Goal: Task Accomplishment & Management: Use online tool/utility

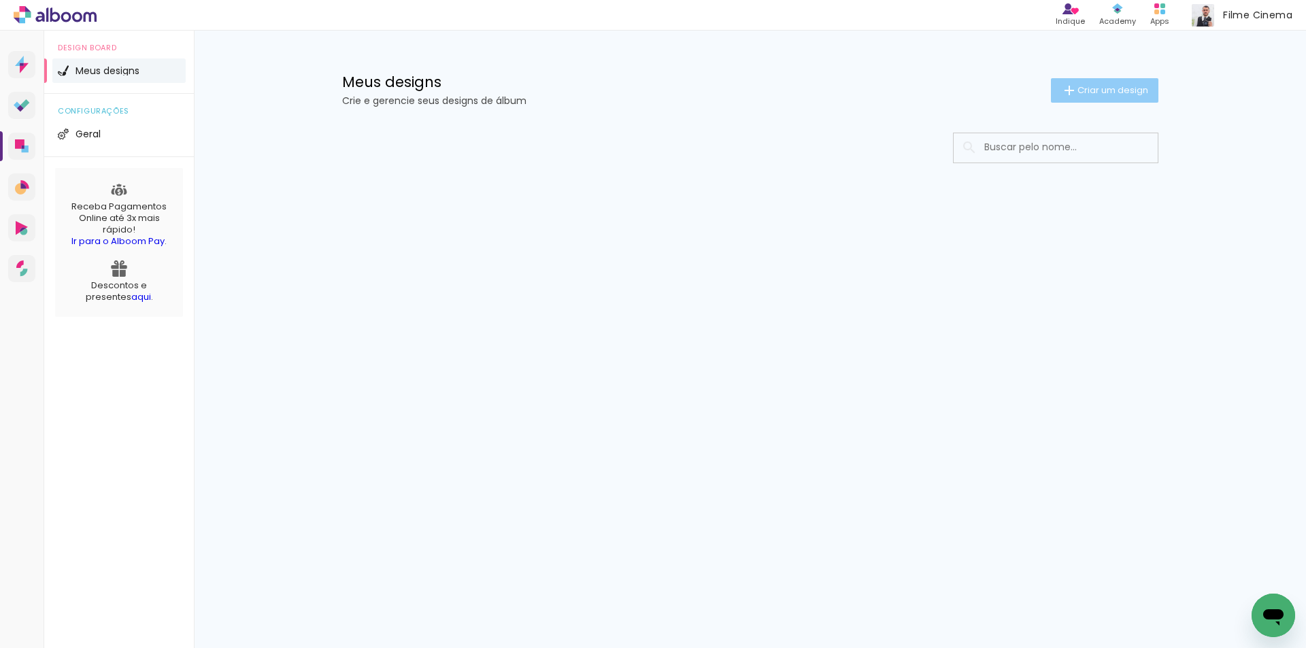
click at [1097, 86] on span "Criar um design" at bounding box center [1113, 90] width 71 height 9
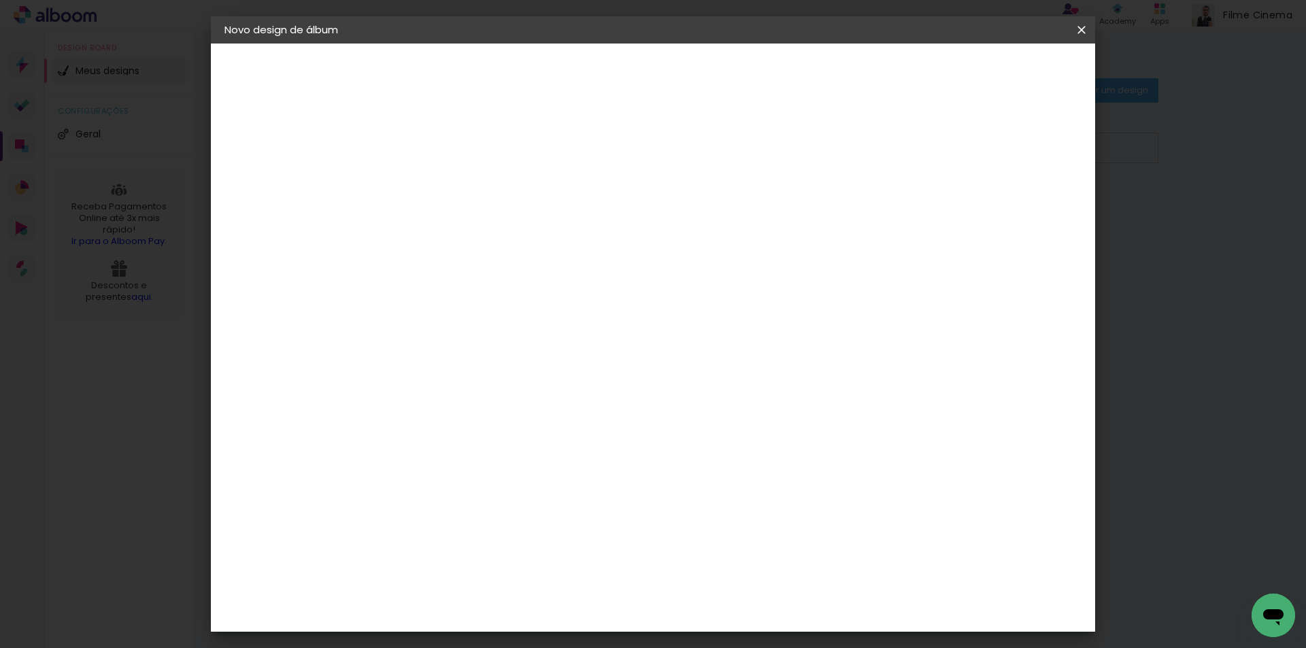
click at [447, 189] on input at bounding box center [447, 182] width 0 height 21
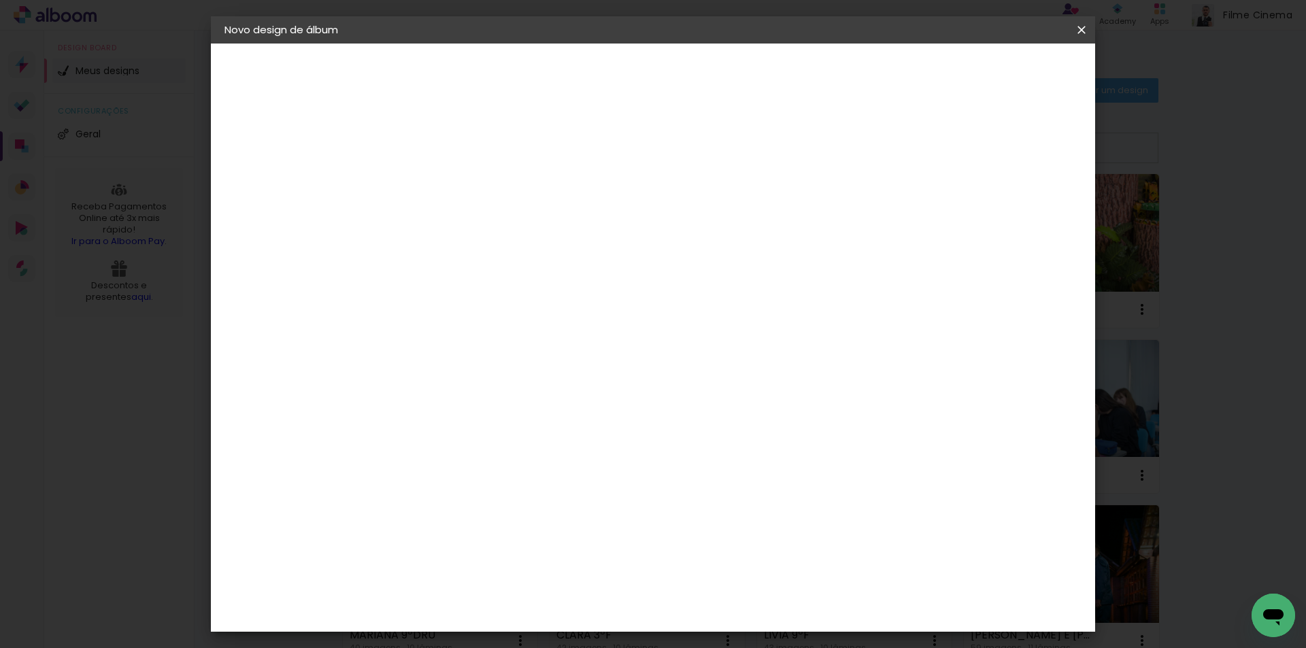
type input "[PERSON_NAME] 9ºF"
type paper-input "[PERSON_NAME] 9ºF"
click at [0, 0] on slot "Avançar" at bounding box center [0, 0] width 0 height 0
click at [493, 461] on div "AlfaFotoBook" at bounding box center [474, 455] width 72 height 11
click at [701, 67] on paper-button "Avançar" at bounding box center [668, 72] width 67 height 23
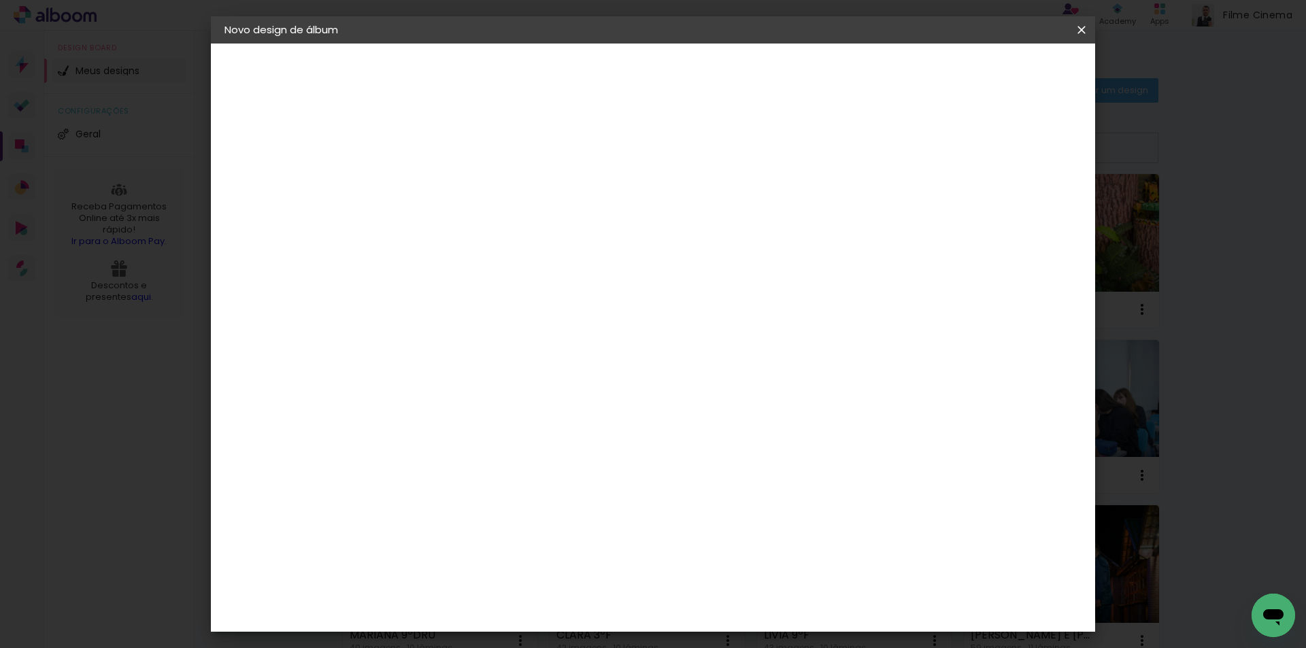
click at [669, 63] on paper-button "Avançar" at bounding box center [635, 72] width 67 height 23
click at [1010, 63] on paper-button "Iniciar design" at bounding box center [965, 72] width 89 height 23
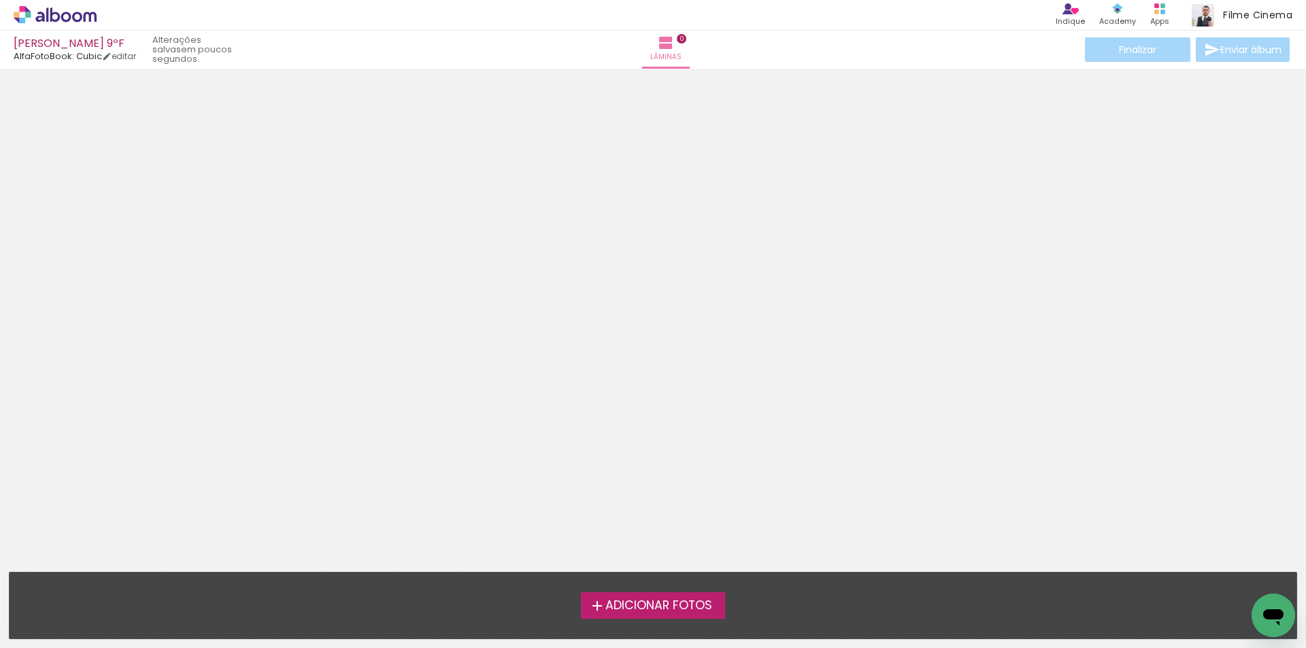
click at [674, 603] on span "Adicionar Fotos" at bounding box center [658, 606] width 107 height 12
click at [0, 0] on input "file" at bounding box center [0, 0] width 0 height 0
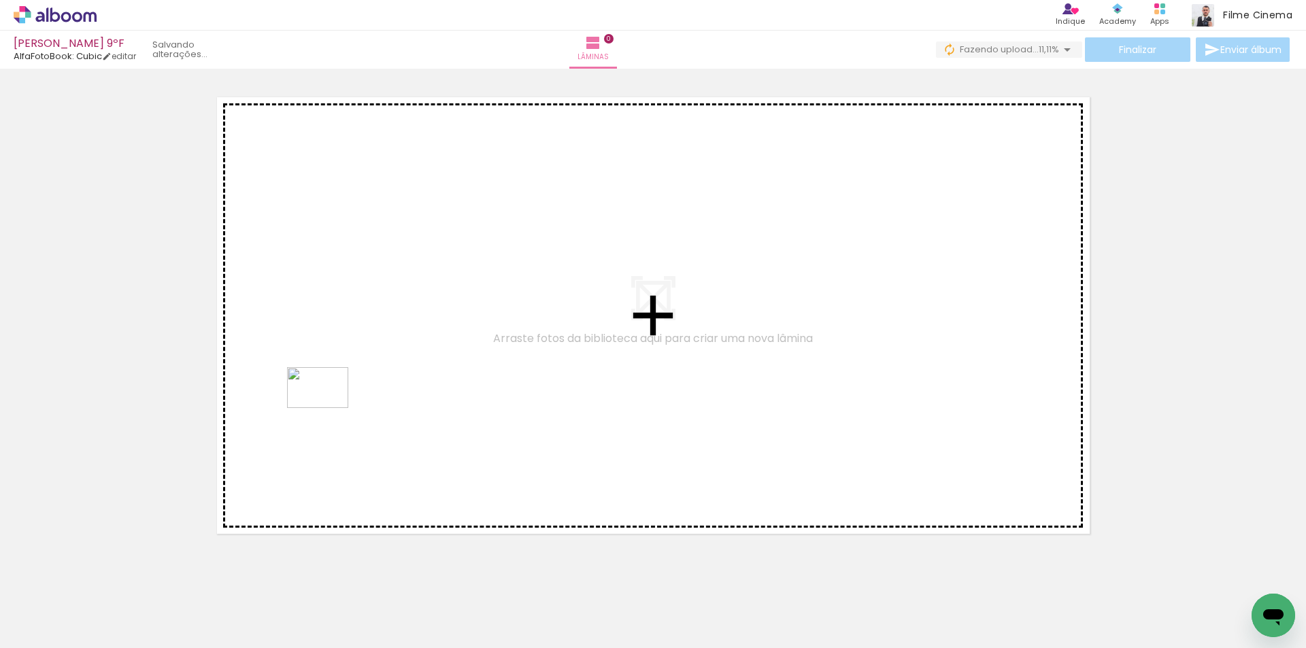
drag, startPoint x: 288, startPoint y: 606, endPoint x: 328, endPoint y: 408, distance: 201.9
click at [328, 408] on quentale-workspace at bounding box center [653, 324] width 1306 height 648
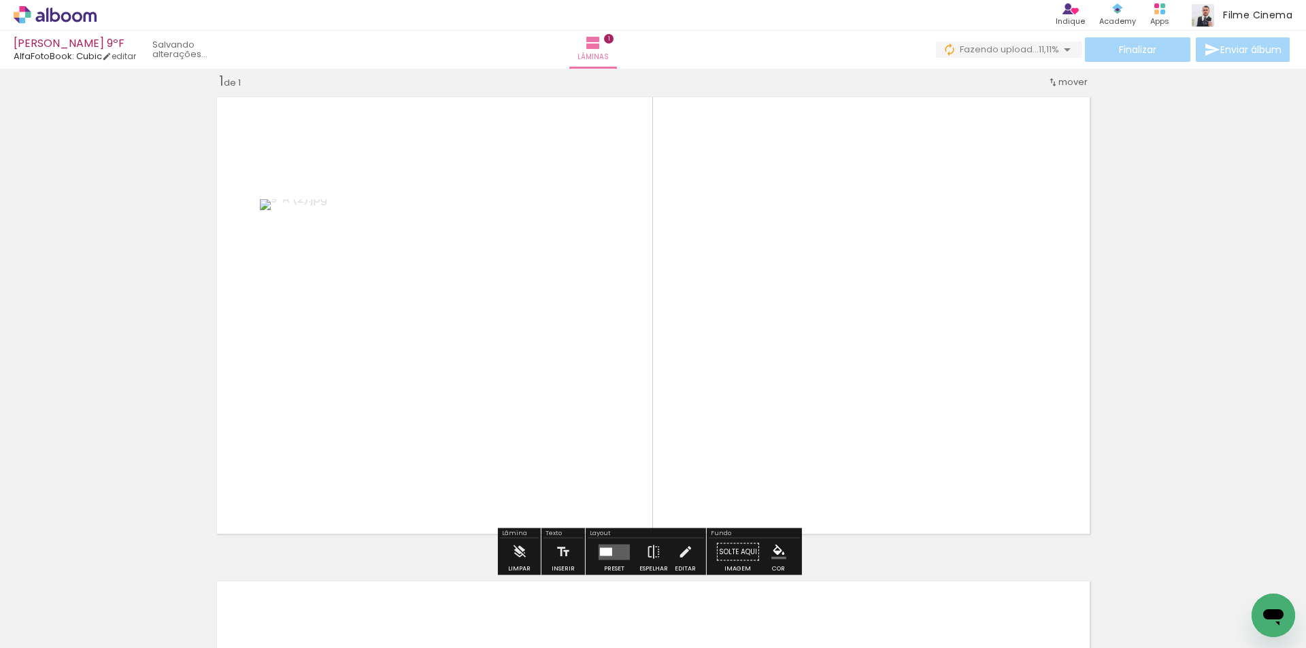
scroll to position [18, 0]
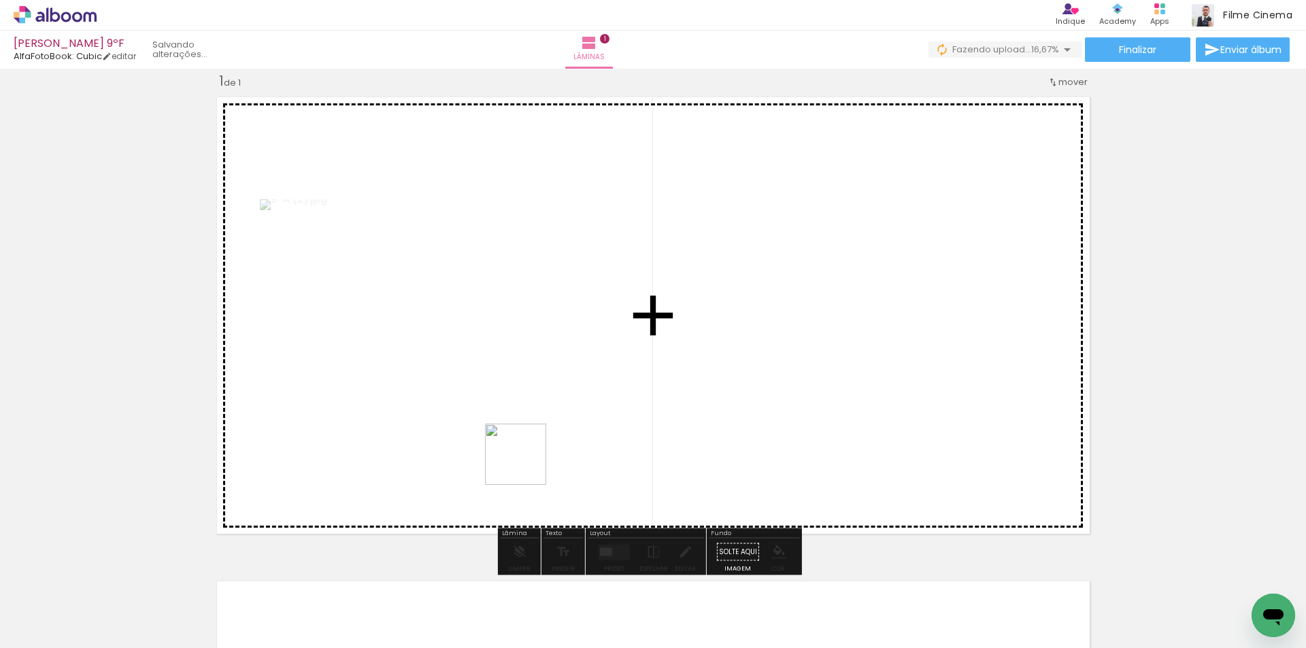
drag, startPoint x: 524, startPoint y: 609, endPoint x: 526, endPoint y: 465, distance: 144.2
click at [526, 465] on quentale-workspace at bounding box center [653, 324] width 1306 height 648
drag, startPoint x: 207, startPoint y: 616, endPoint x: 373, endPoint y: 395, distance: 276.5
click at [373, 395] on quentale-workspace at bounding box center [653, 324] width 1306 height 648
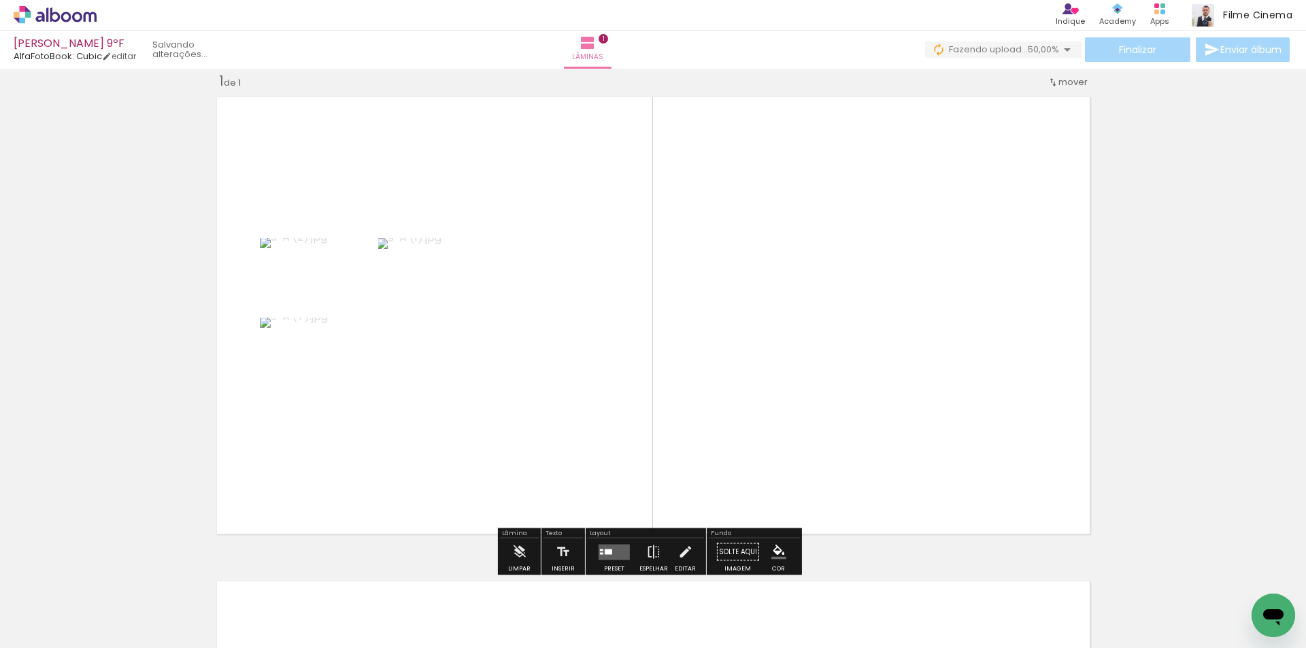
click at [609, 552] on div at bounding box center [608, 551] width 7 height 5
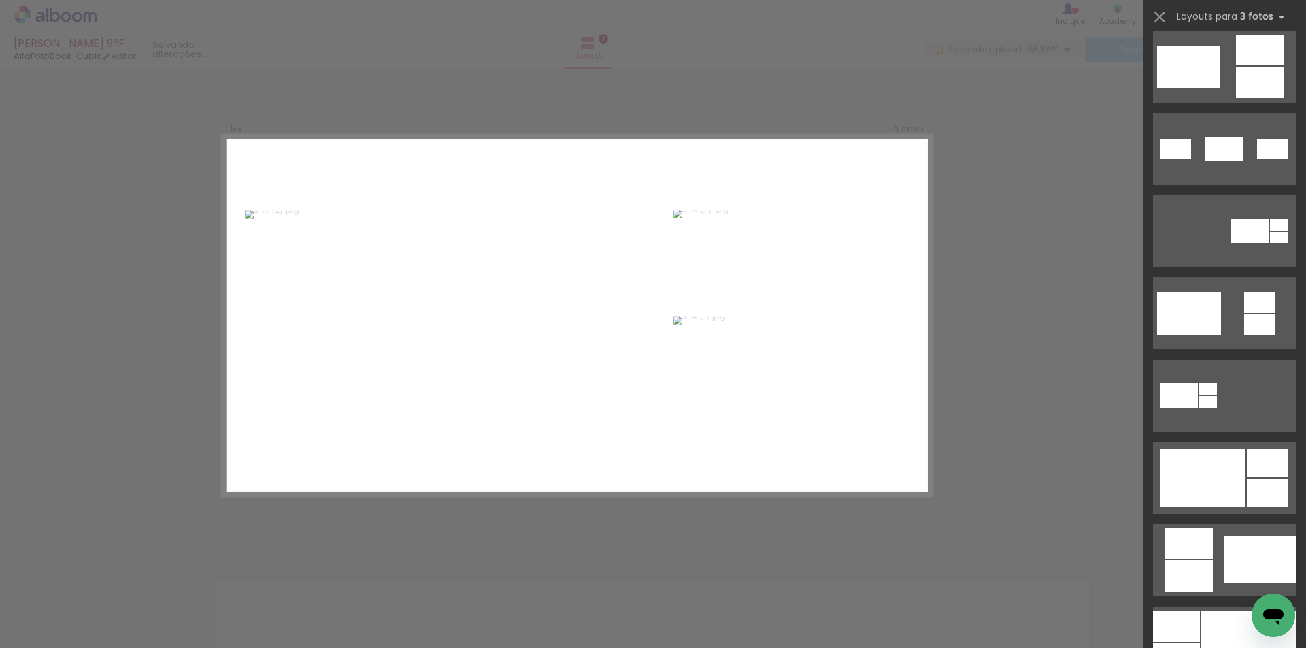
scroll to position [612, 0]
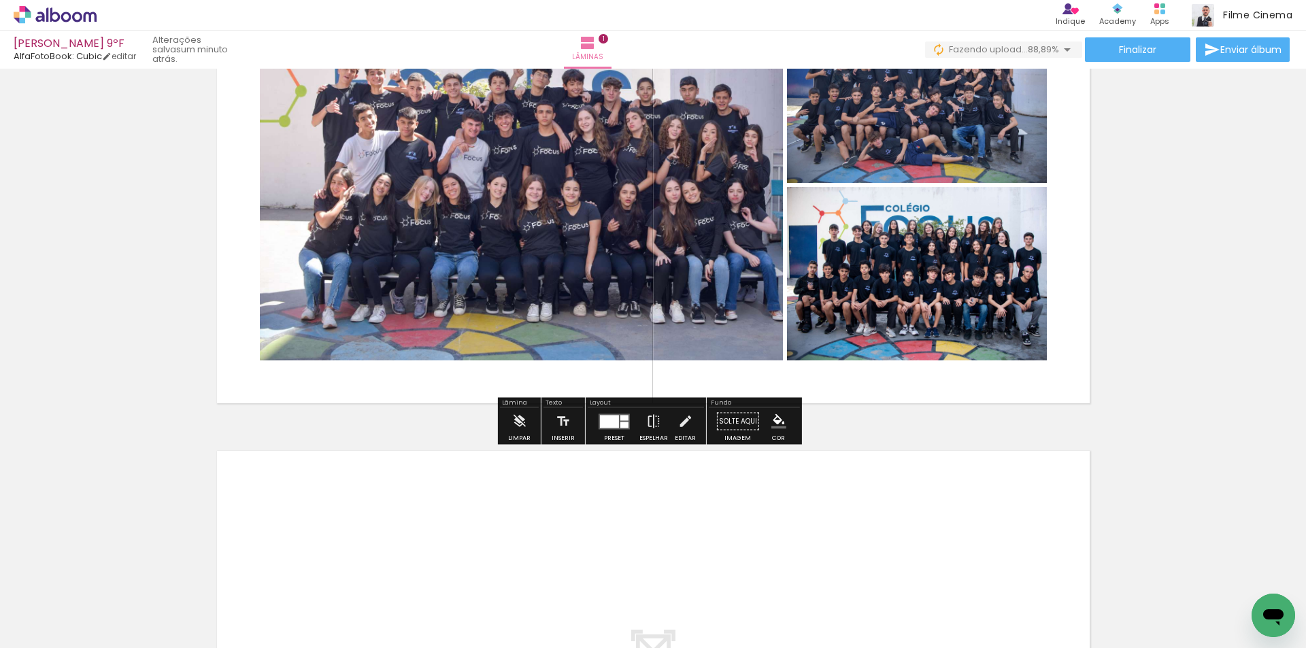
scroll to position [154, 0]
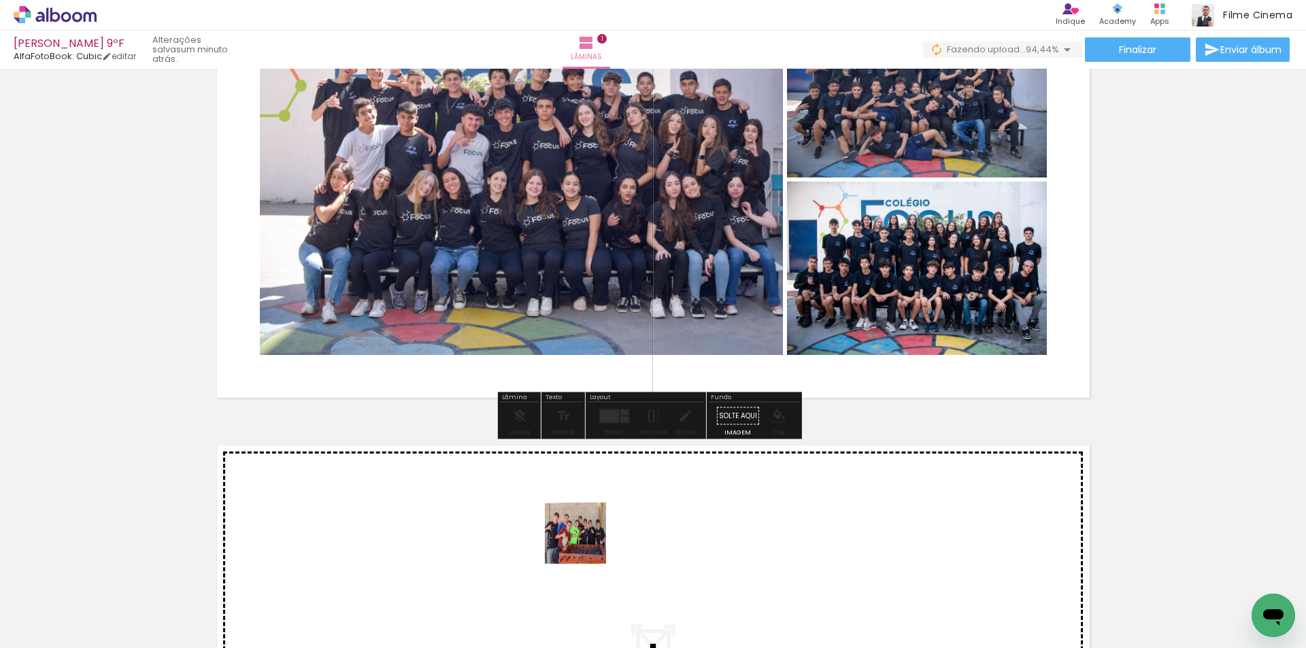
drag, startPoint x: 588, startPoint y: 603, endPoint x: 588, endPoint y: 533, distance: 70.1
click at [588, 533] on quentale-workspace at bounding box center [653, 324] width 1306 height 648
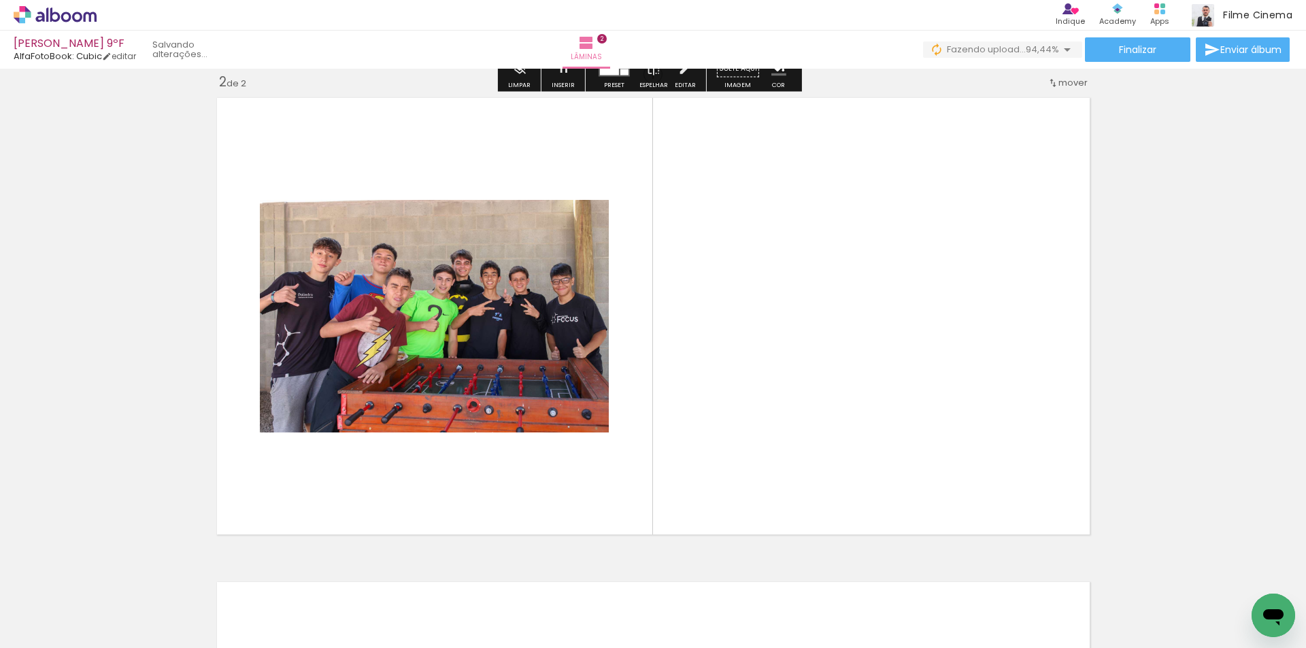
scroll to position [502, 0]
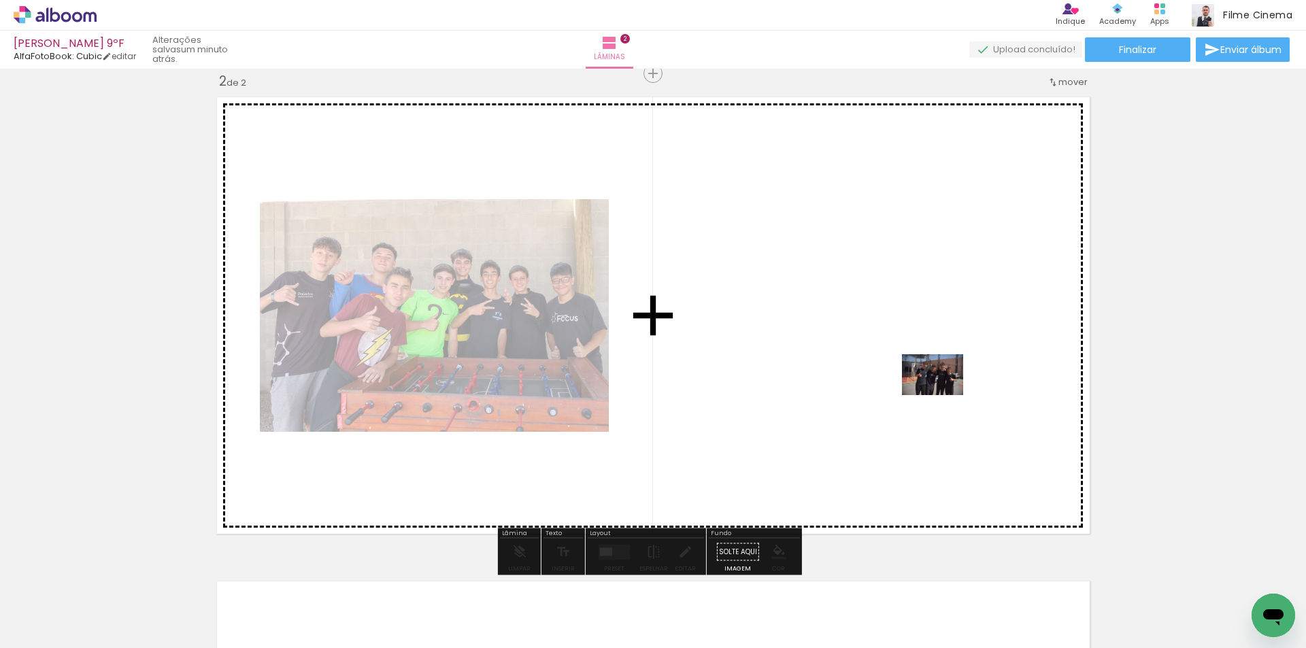
drag, startPoint x: 1042, startPoint y: 615, endPoint x: 943, endPoint y: 395, distance: 241.1
click at [943, 395] on quentale-workspace at bounding box center [653, 324] width 1306 height 648
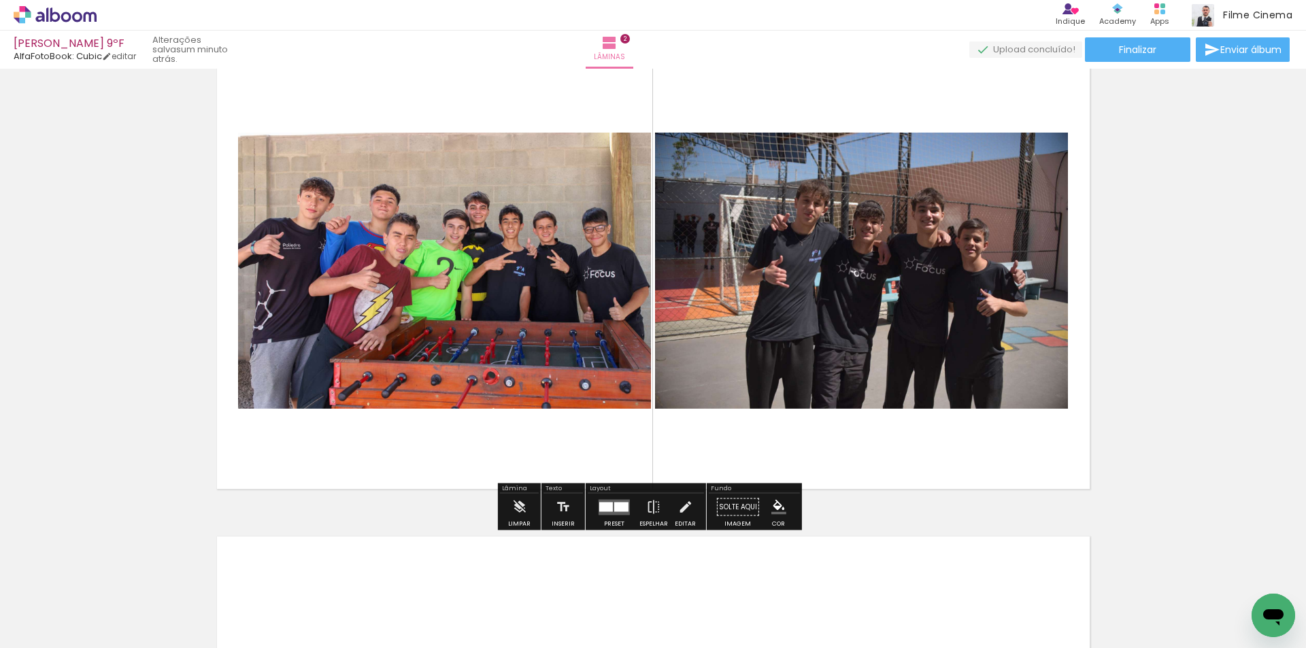
scroll to position [774, 0]
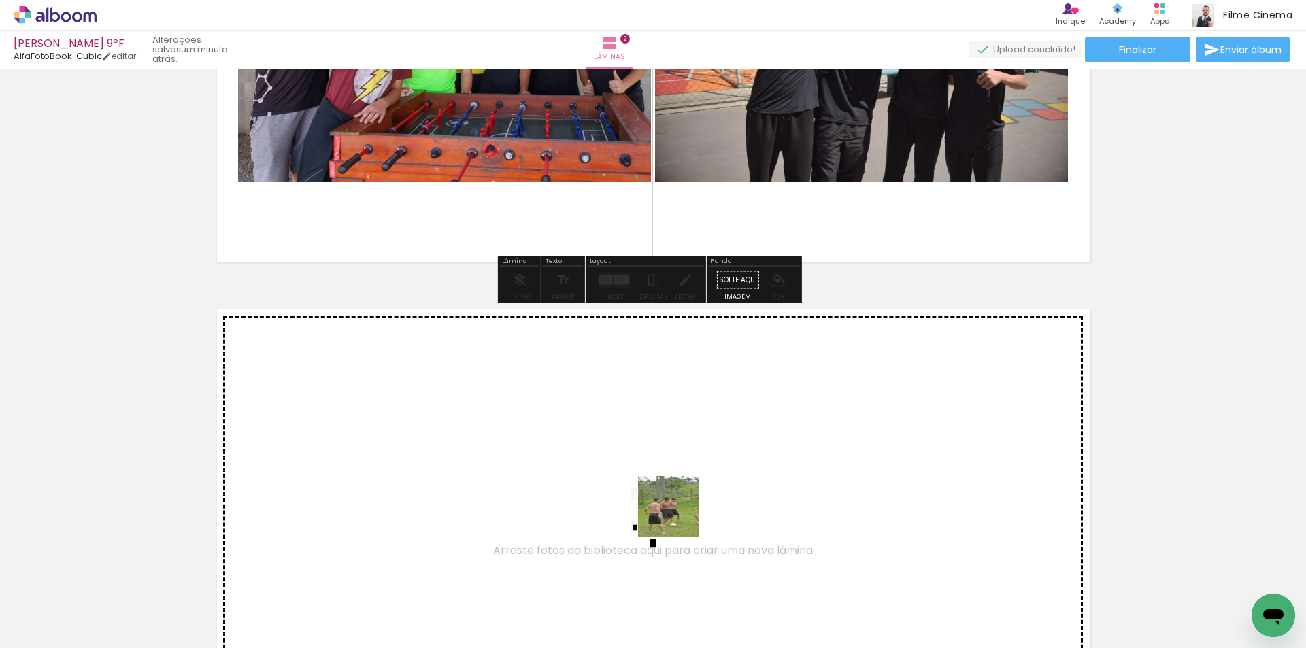
drag, startPoint x: 682, startPoint y: 612, endPoint x: 679, endPoint y: 503, distance: 109.6
click at [679, 503] on quentale-workspace at bounding box center [653, 324] width 1306 height 648
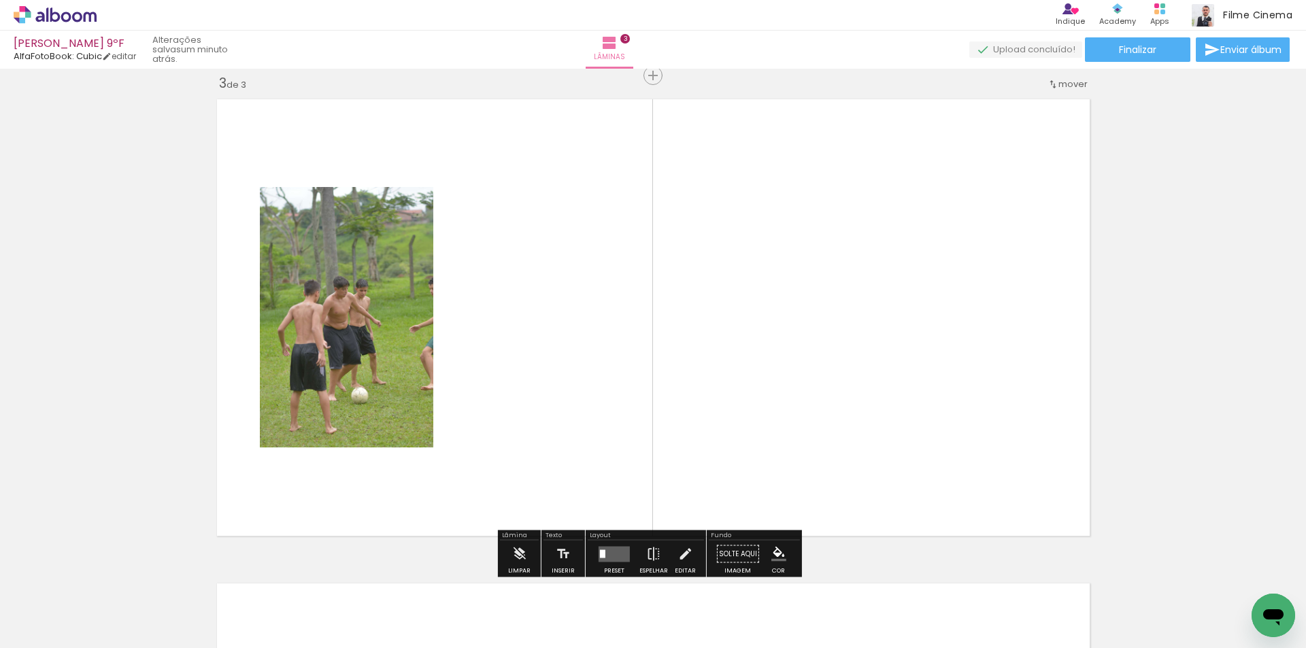
scroll to position [986, 0]
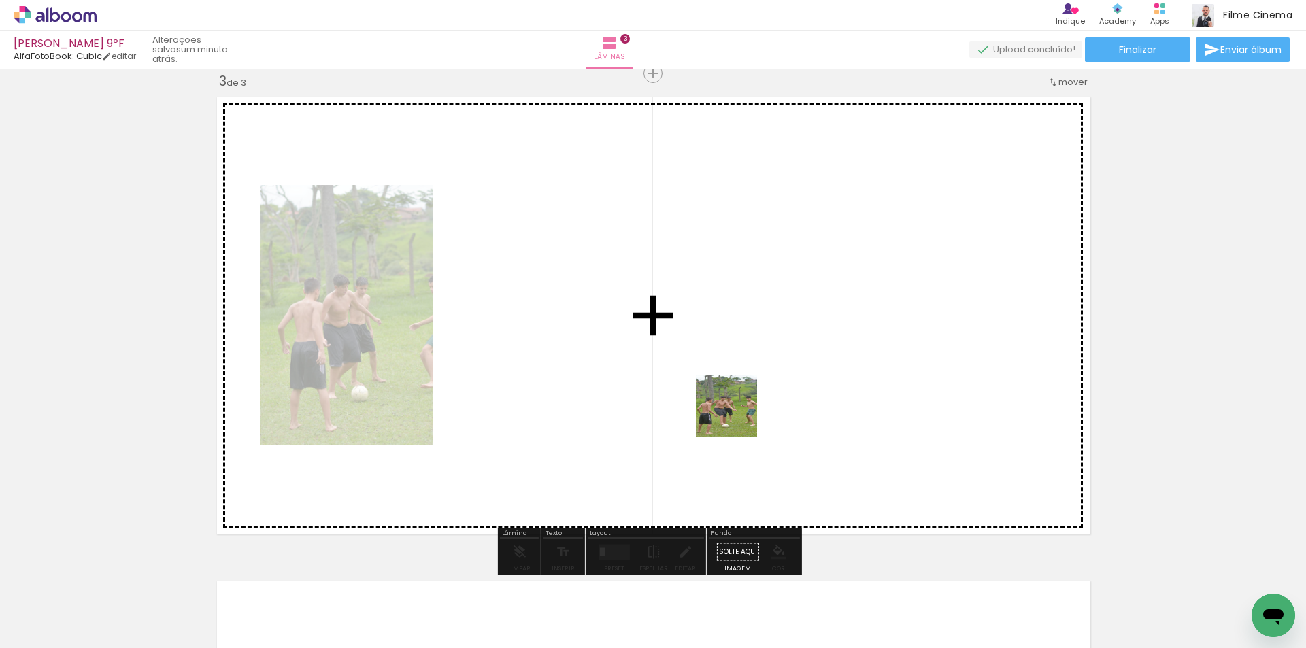
drag, startPoint x: 754, startPoint y: 598, endPoint x: 737, endPoint y: 413, distance: 185.9
click at [737, 413] on quentale-workspace at bounding box center [653, 324] width 1306 height 648
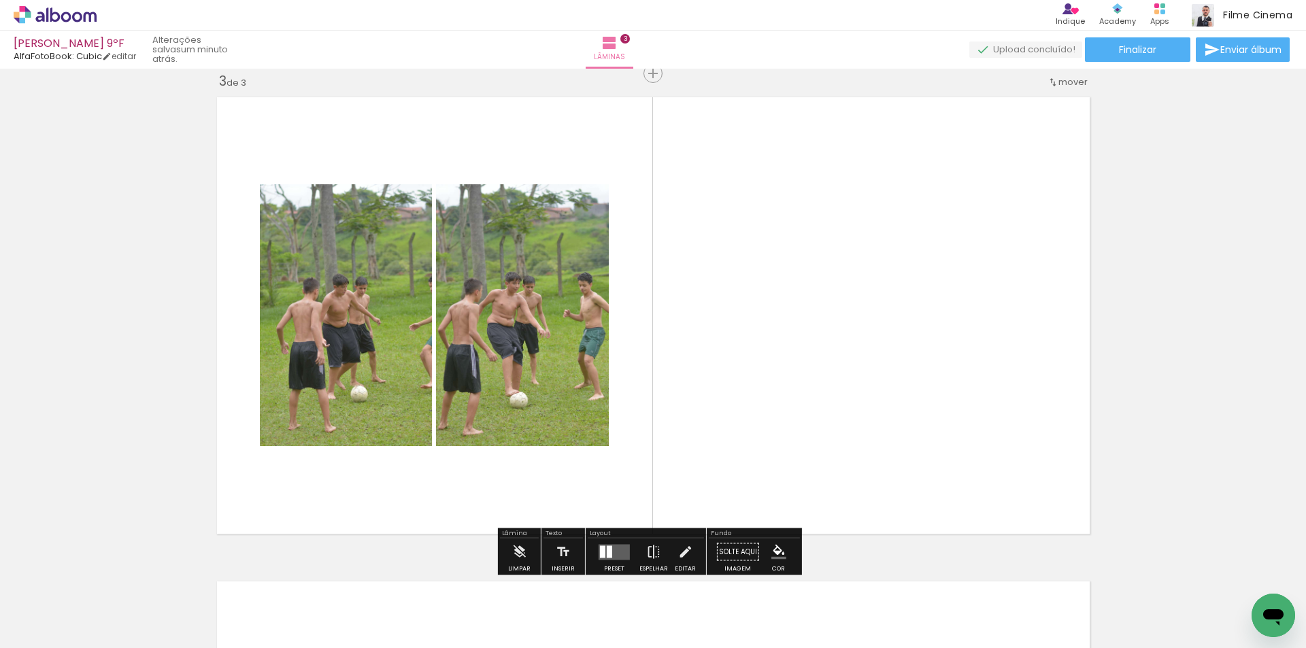
drag, startPoint x: 829, startPoint y: 604, endPoint x: 854, endPoint y: 489, distance: 117.7
click at [829, 442] on quentale-workspace at bounding box center [653, 324] width 1306 height 648
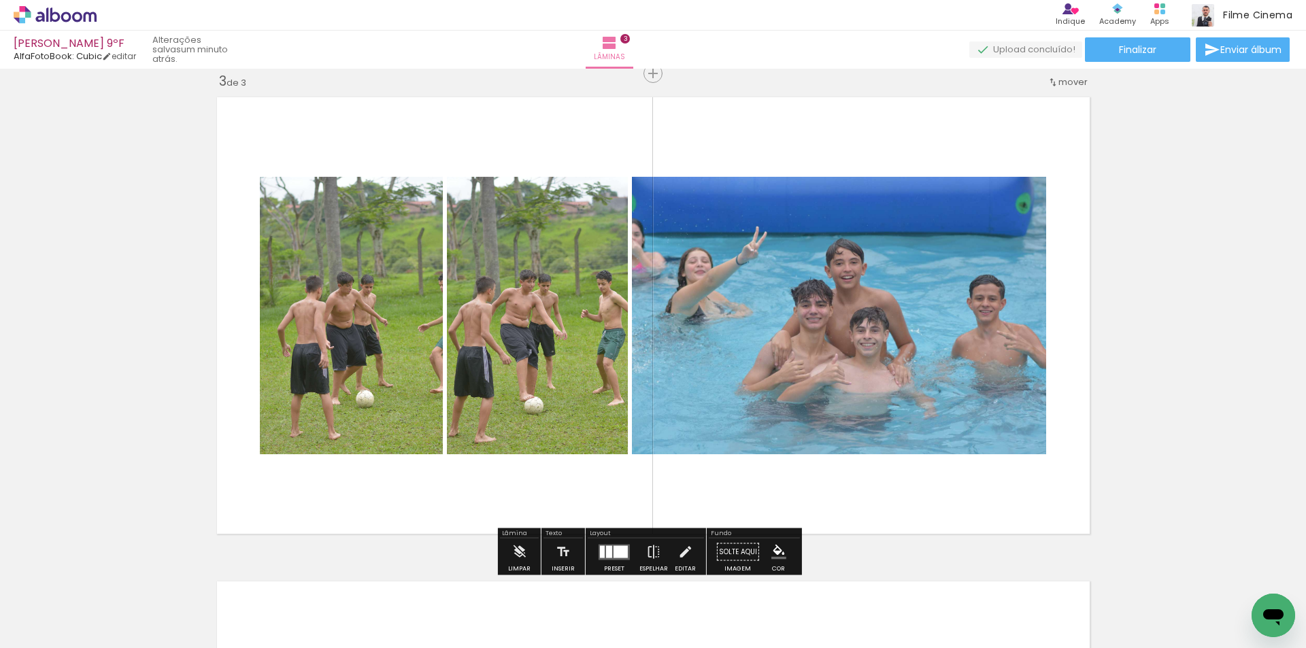
drag, startPoint x: 910, startPoint y: 609, endPoint x: 840, endPoint y: 441, distance: 181.8
click at [840, 441] on quentale-workspace at bounding box center [653, 324] width 1306 height 648
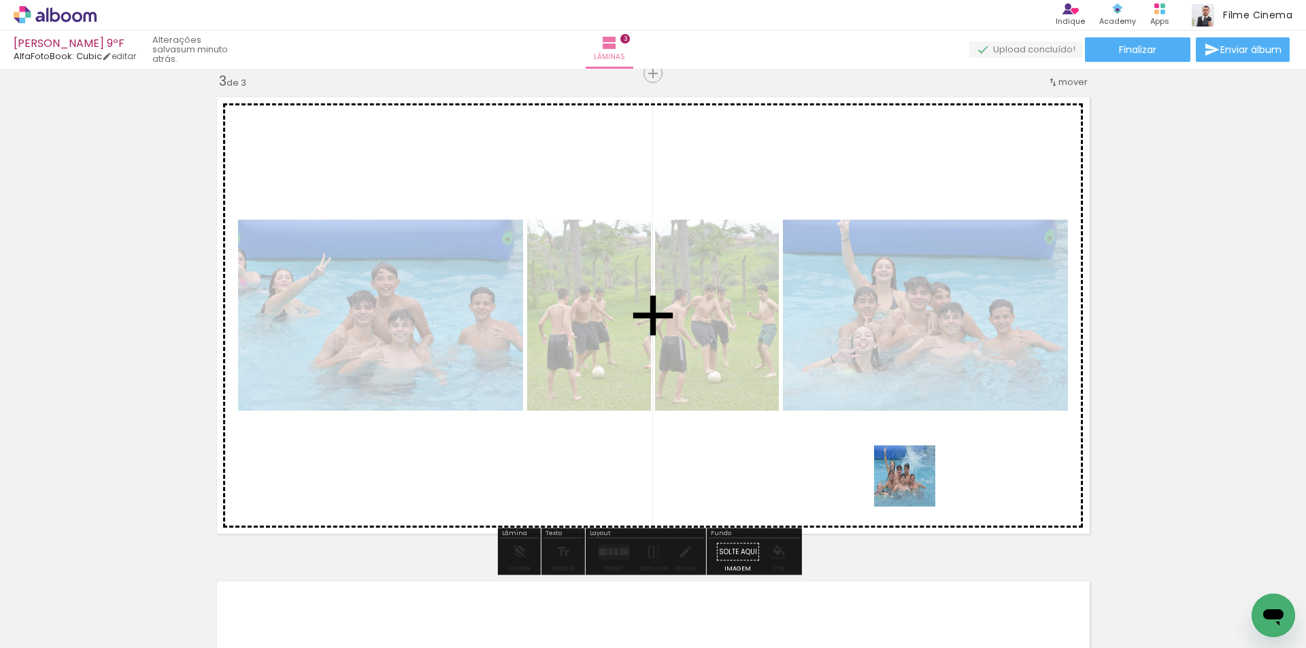
drag, startPoint x: 974, startPoint y: 600, endPoint x: 901, endPoint y: 454, distance: 162.8
click at [901, 454] on quentale-workspace at bounding box center [653, 324] width 1306 height 648
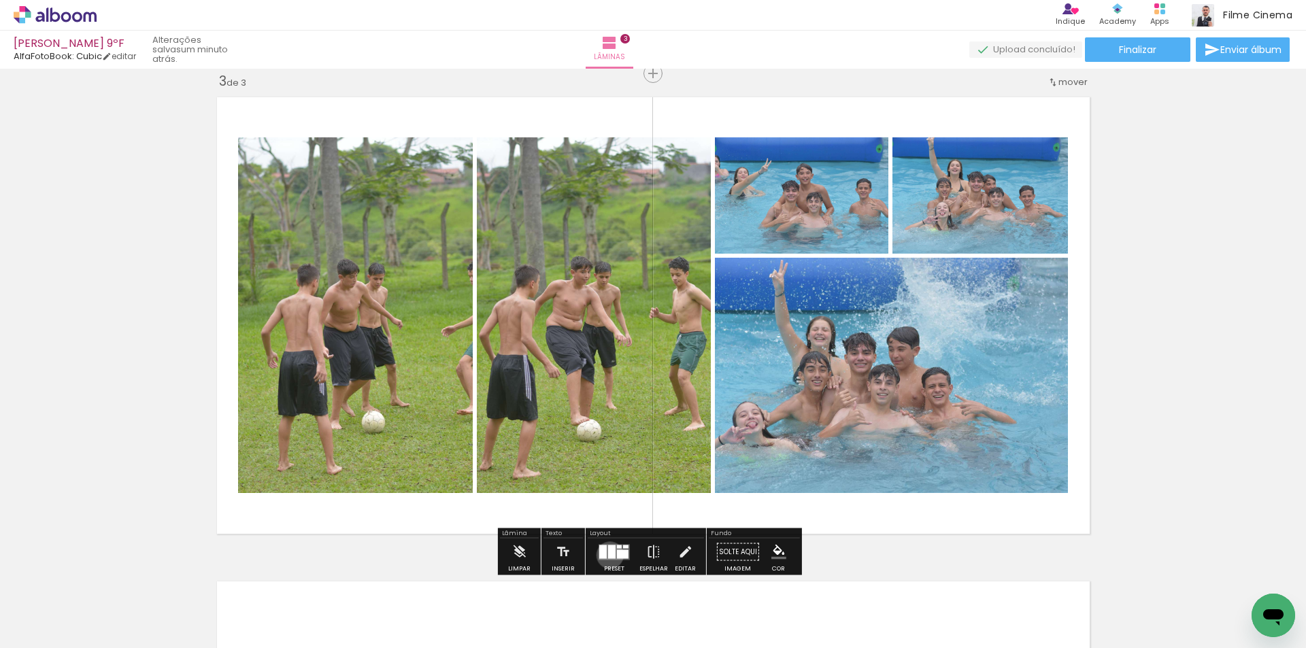
click at [608, 555] on div at bounding box center [611, 552] width 7 height 14
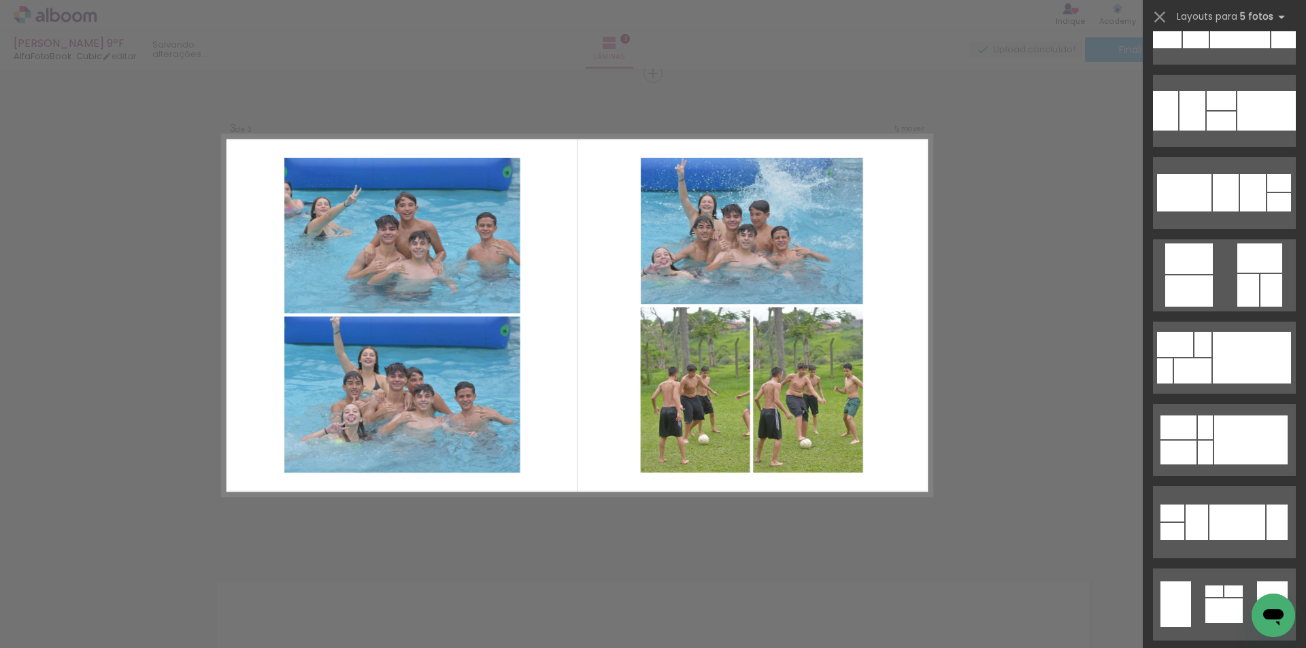
scroll to position [2585, 0]
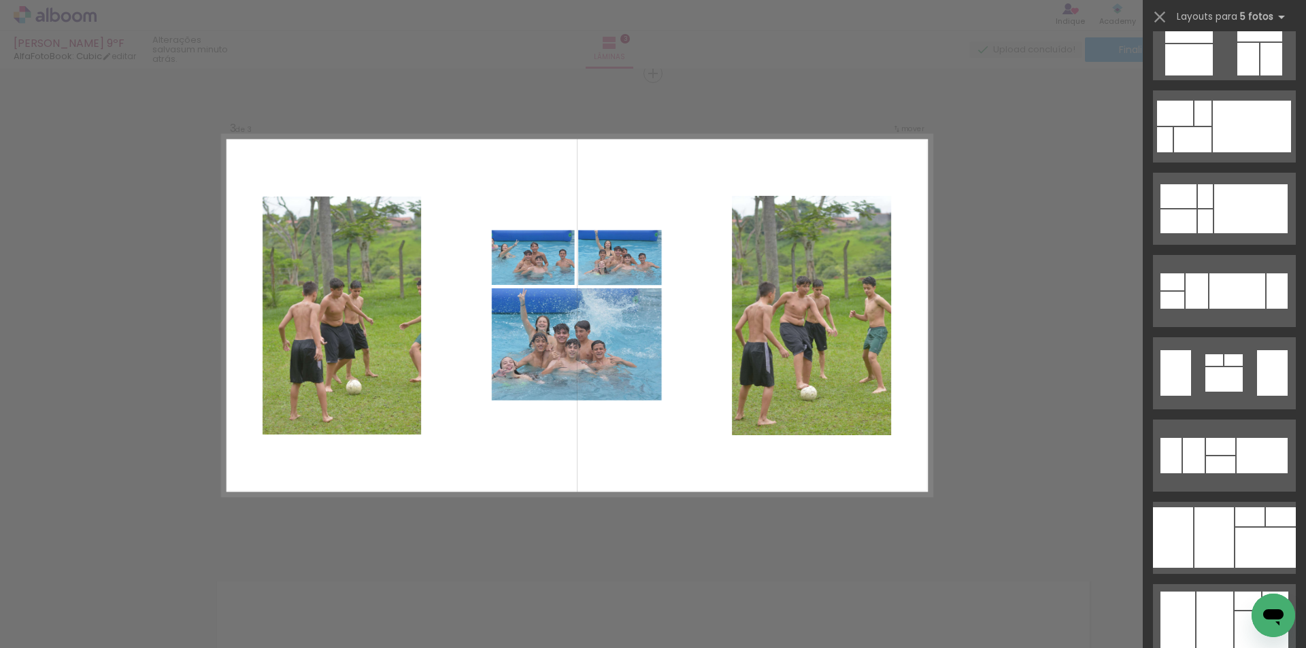
click at [1033, 278] on div "Confirmar Cancelar" at bounding box center [653, 67] width 1306 height 1970
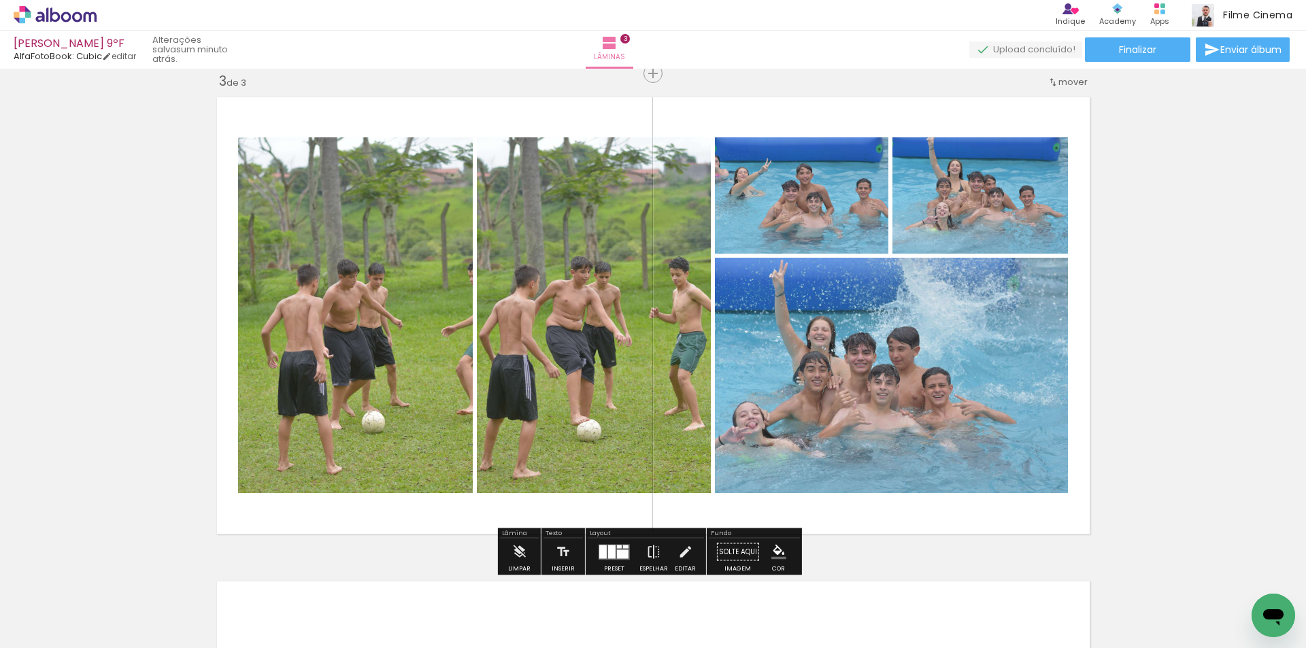
click at [1043, 329] on quentale-photo at bounding box center [891, 375] width 353 height 235
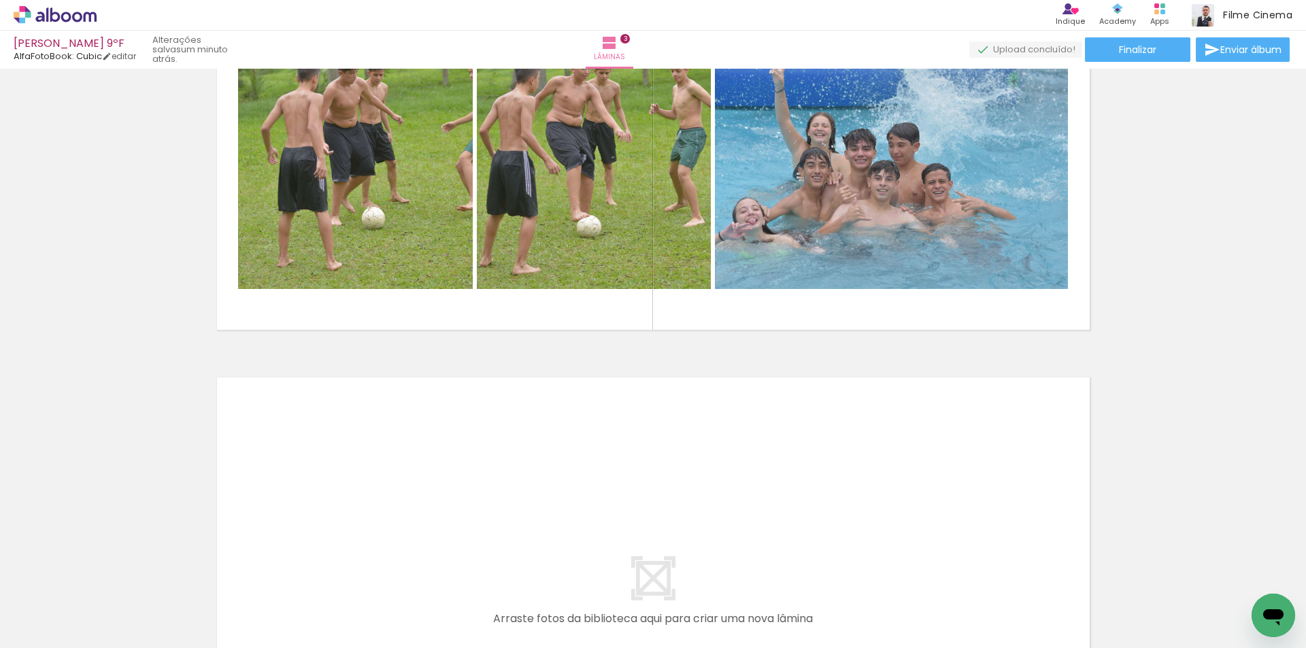
scroll to position [0, 709]
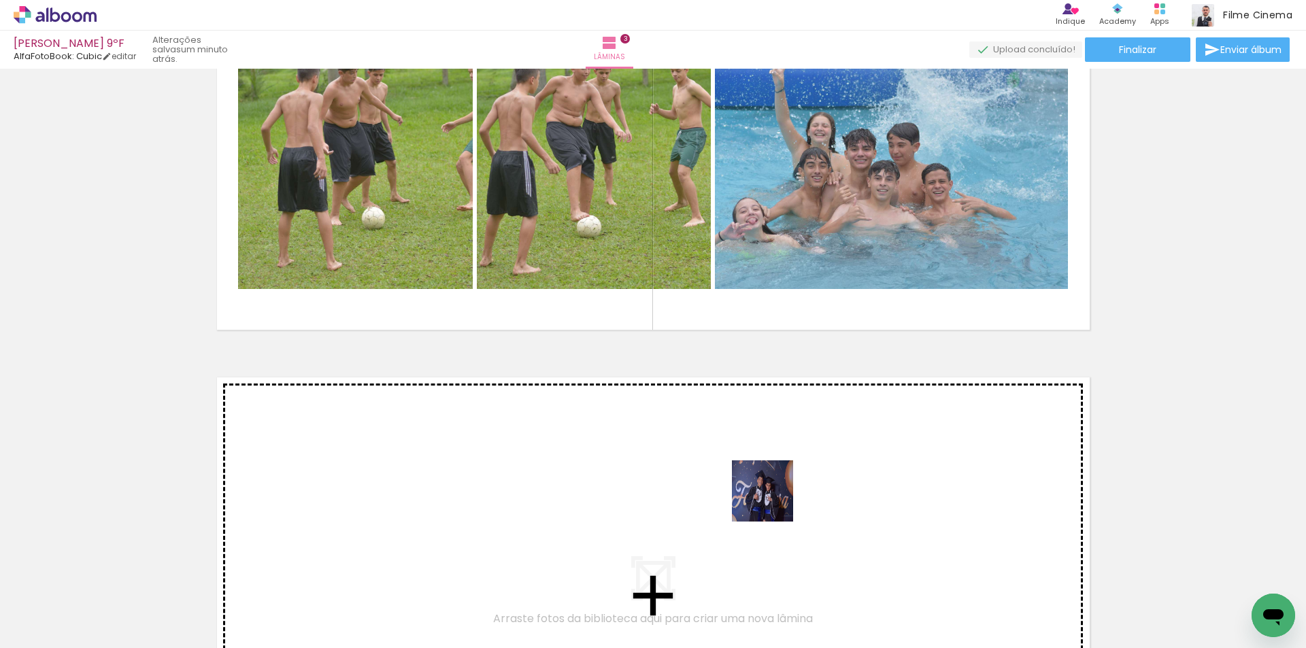
drag, startPoint x: 808, startPoint y: 614, endPoint x: 773, endPoint y: 501, distance: 118.1
click at [773, 501] on quentale-workspace at bounding box center [653, 324] width 1306 height 648
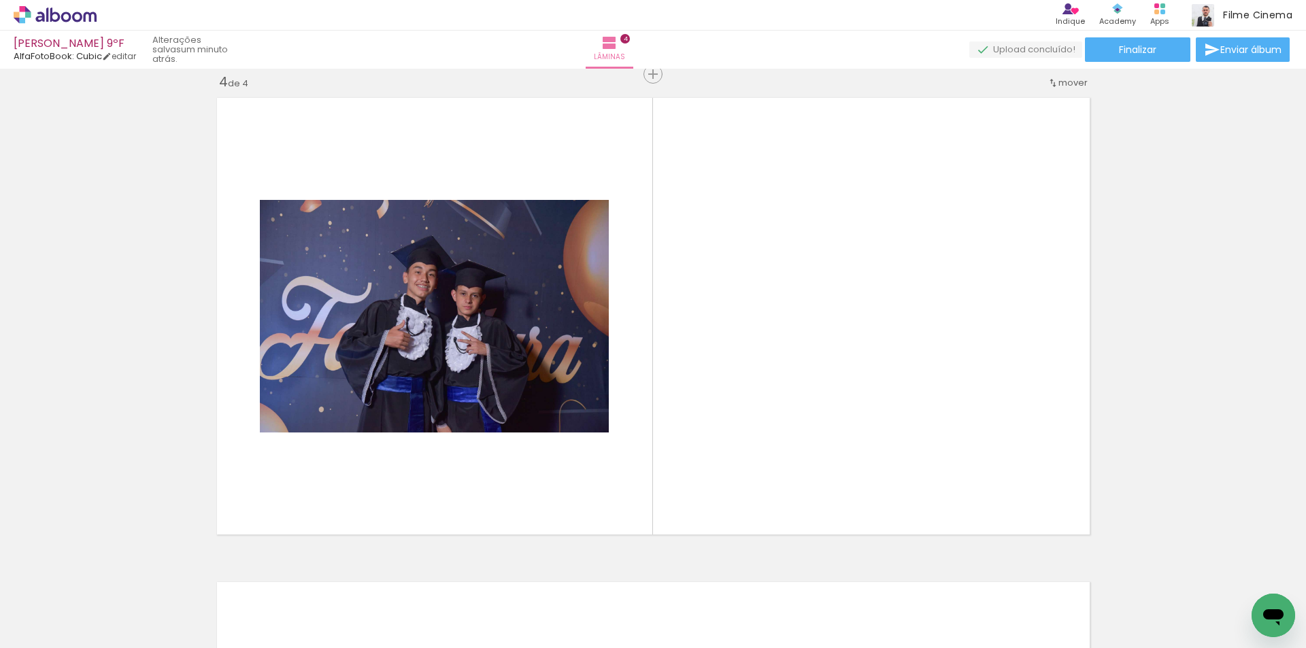
scroll to position [1471, 0]
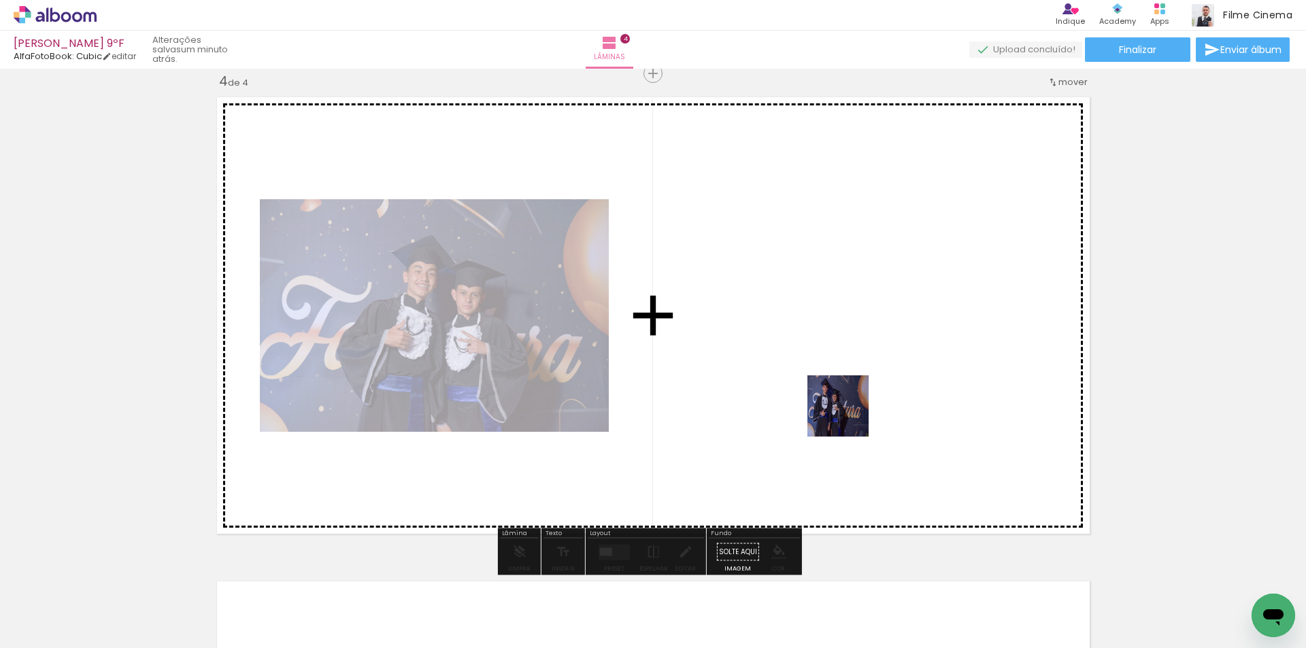
drag, startPoint x: 881, startPoint y: 612, endPoint x: 848, endPoint y: 416, distance: 198.6
click at [848, 416] on quentale-workspace at bounding box center [653, 324] width 1306 height 648
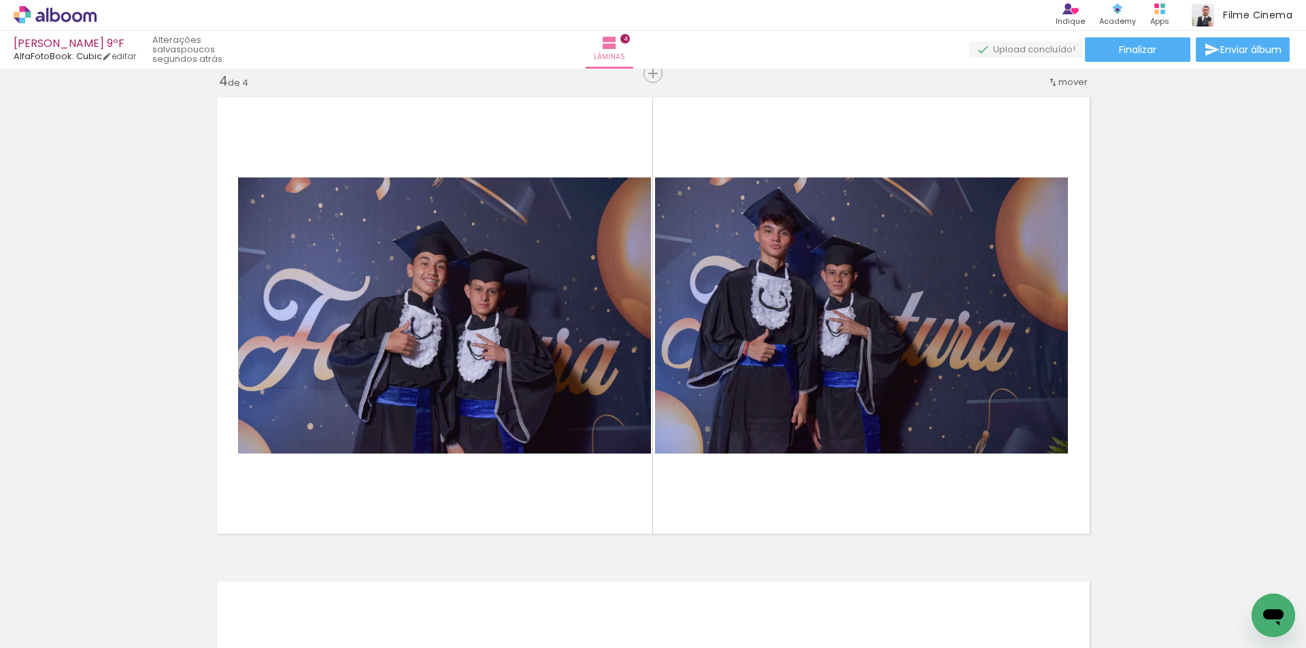
scroll to position [0, 1176]
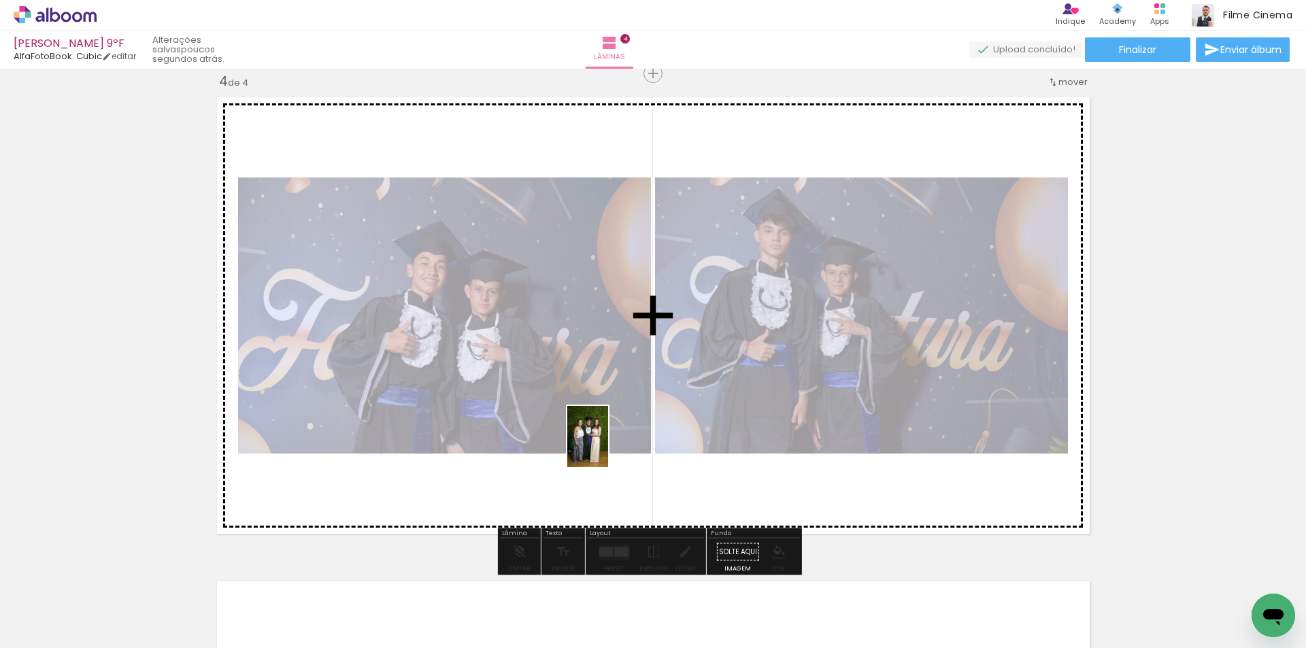
drag, startPoint x: 626, startPoint y: 622, endPoint x: 608, endPoint y: 447, distance: 175.7
click at [608, 447] on quentale-workspace at bounding box center [653, 324] width 1306 height 648
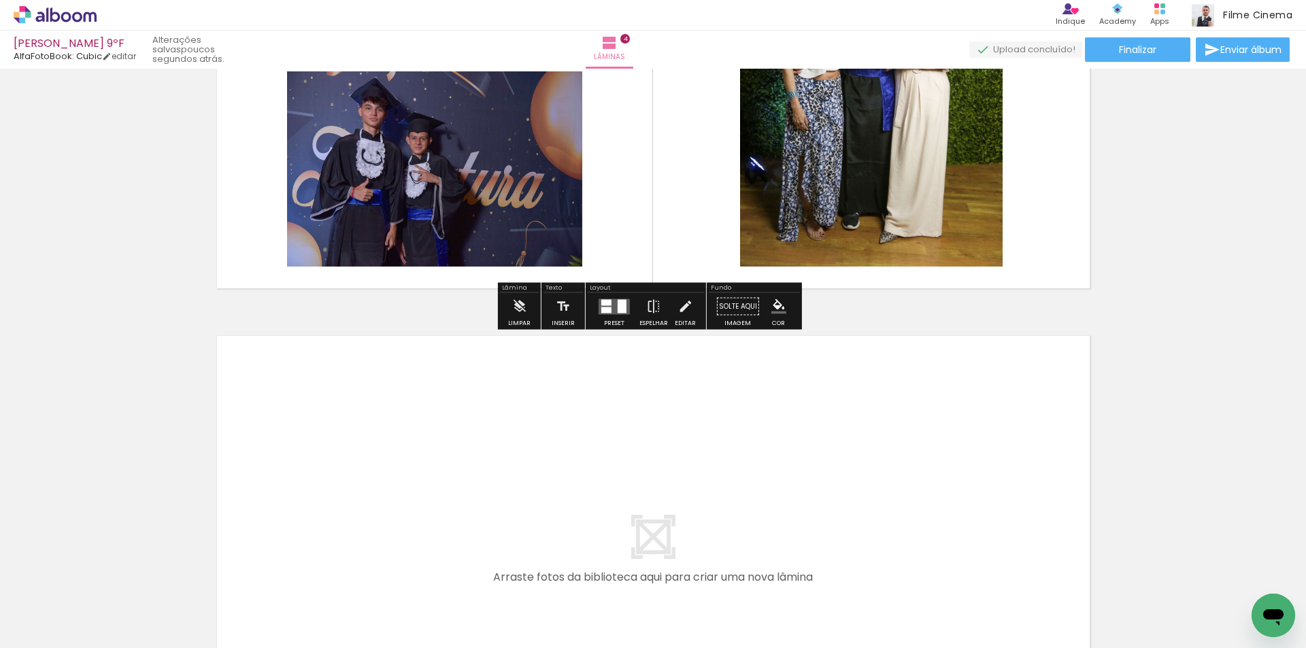
scroll to position [1743, 0]
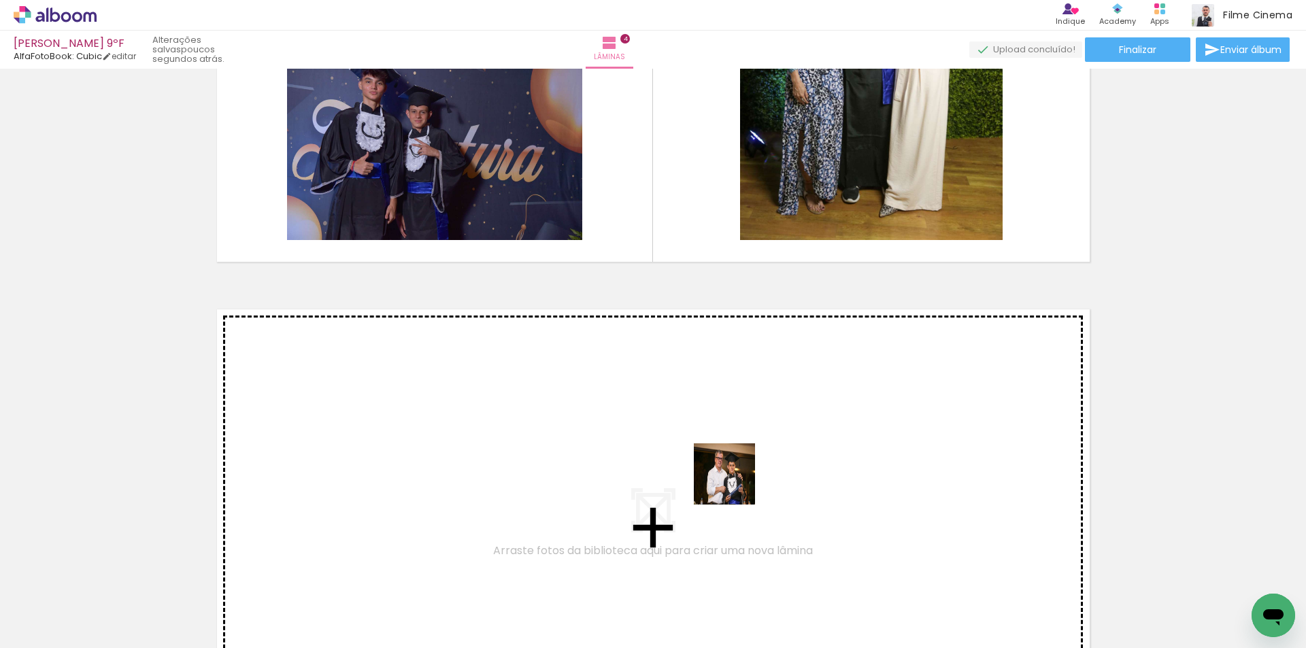
drag, startPoint x: 712, startPoint y: 618, endPoint x: 737, endPoint y: 477, distance: 142.9
click at [737, 477] on quentale-workspace at bounding box center [653, 324] width 1306 height 648
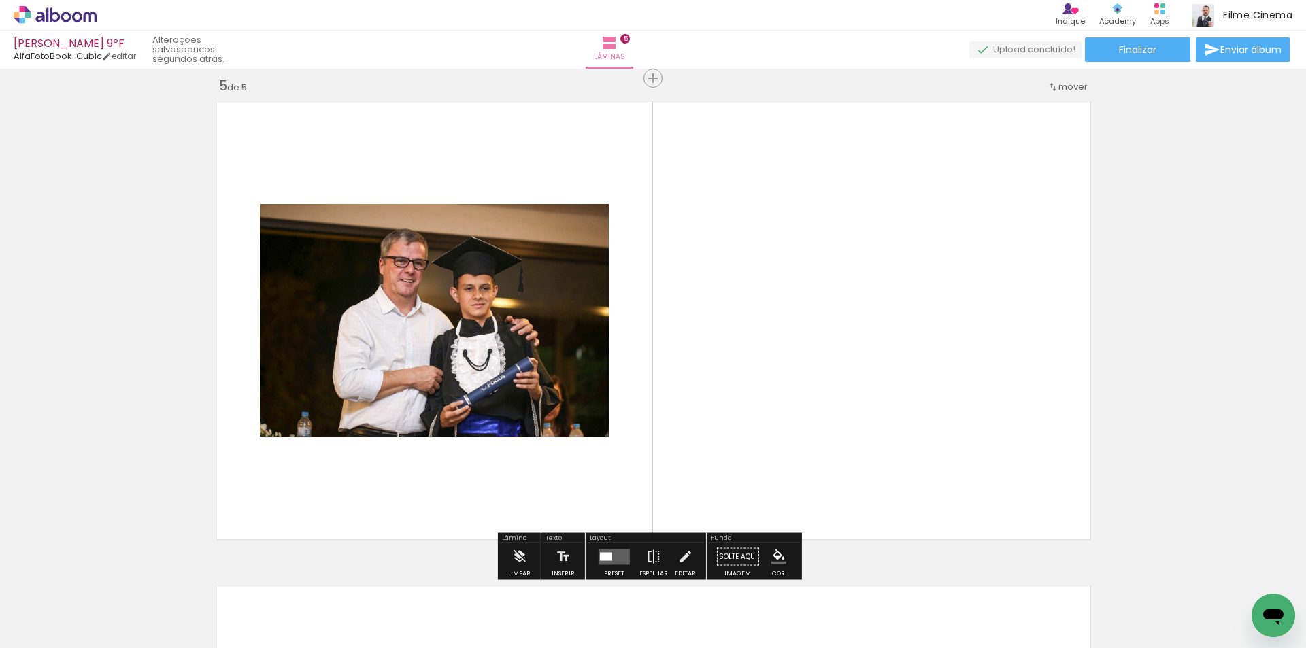
scroll to position [1955, 0]
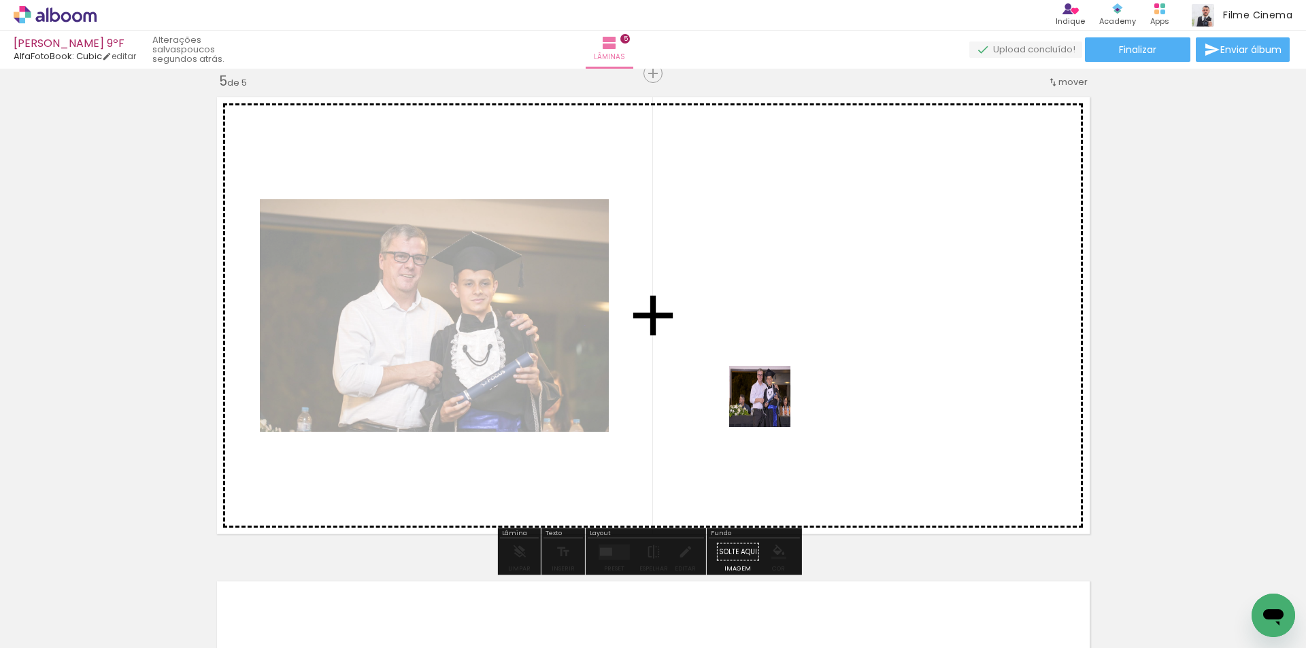
drag, startPoint x: 576, startPoint y: 601, endPoint x: 770, endPoint y: 407, distance: 275.2
click at [770, 407] on quentale-workspace at bounding box center [653, 324] width 1306 height 648
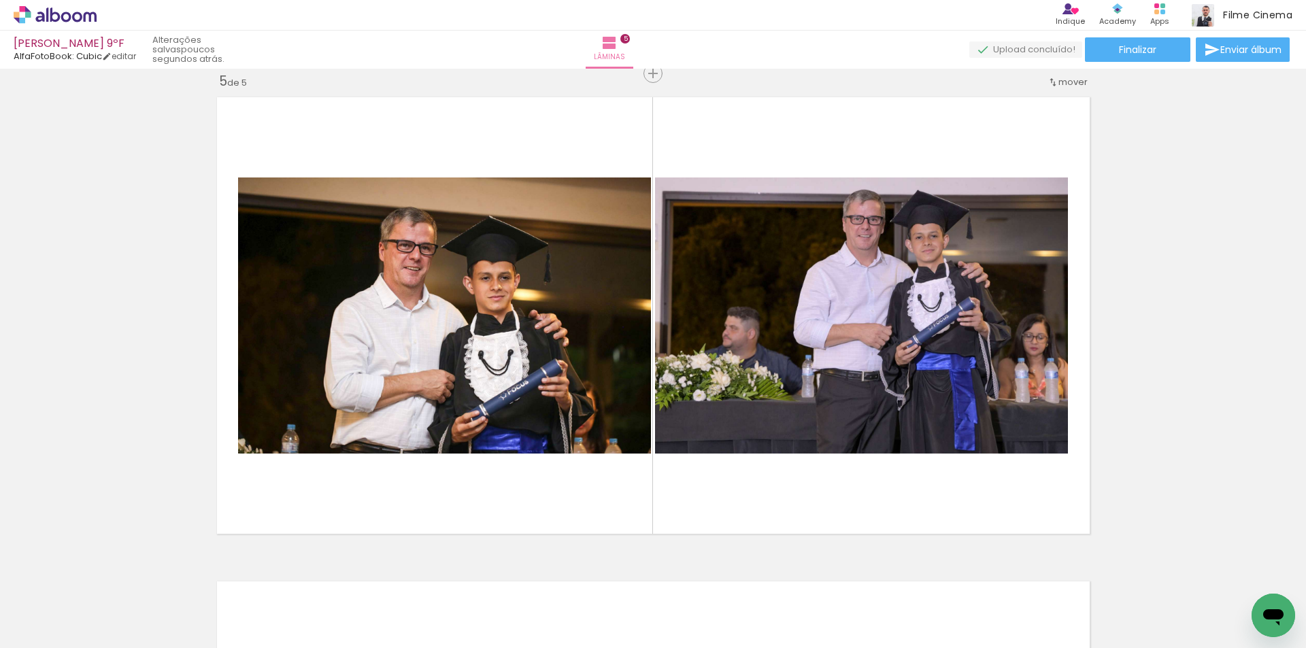
scroll to position [0, 763]
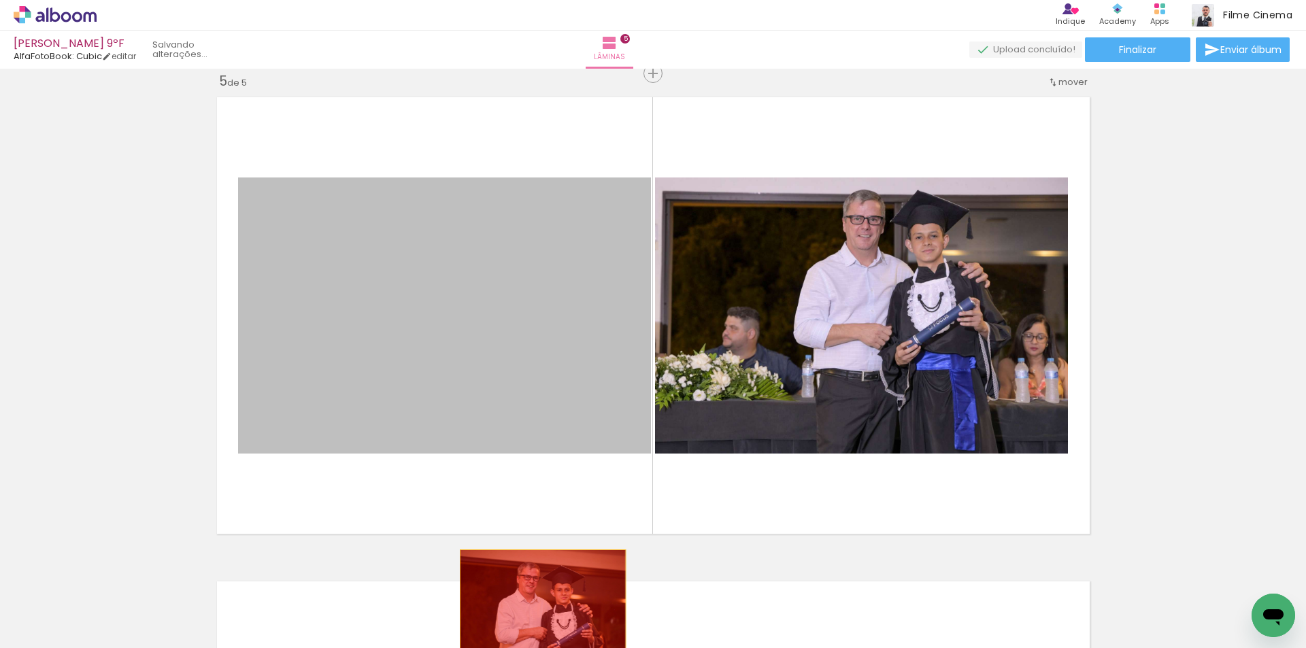
drag, startPoint x: 484, startPoint y: 367, endPoint x: 537, endPoint y: 605, distance: 244.6
click at [537, 605] on quentale-workspace at bounding box center [653, 324] width 1306 height 648
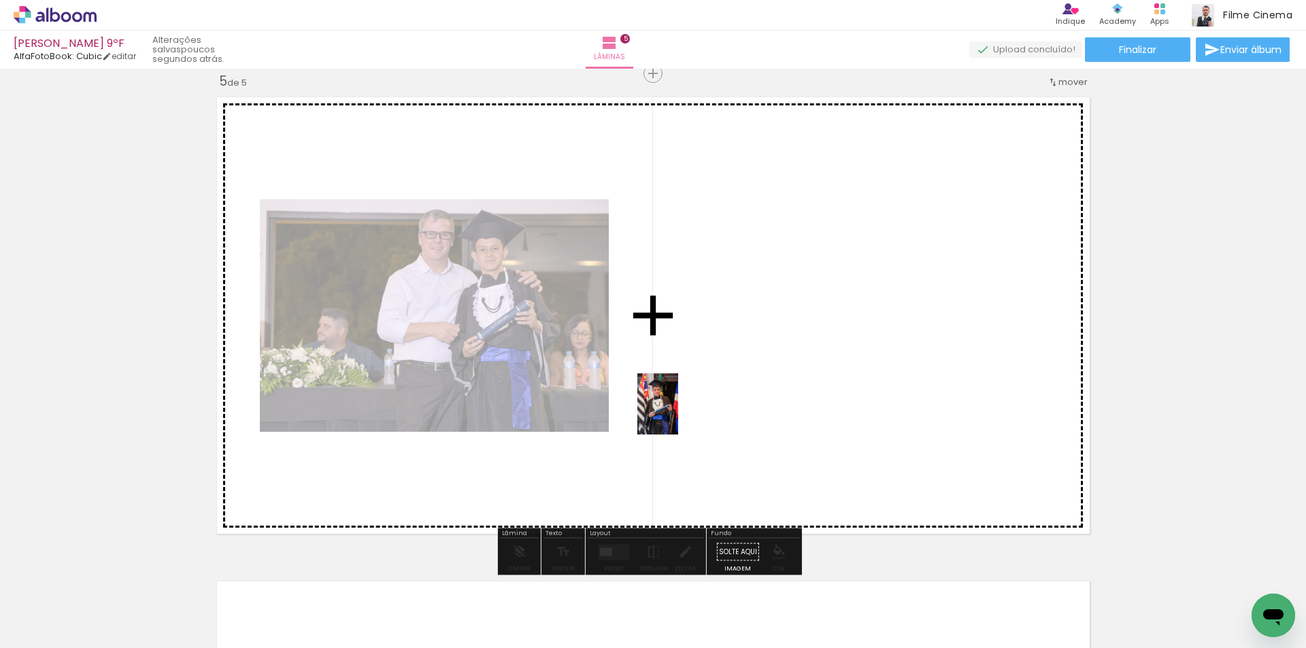
drag, startPoint x: 459, startPoint y: 610, endPoint x: 678, endPoint y: 414, distance: 293.9
click at [678, 414] on quentale-workspace at bounding box center [653, 324] width 1306 height 648
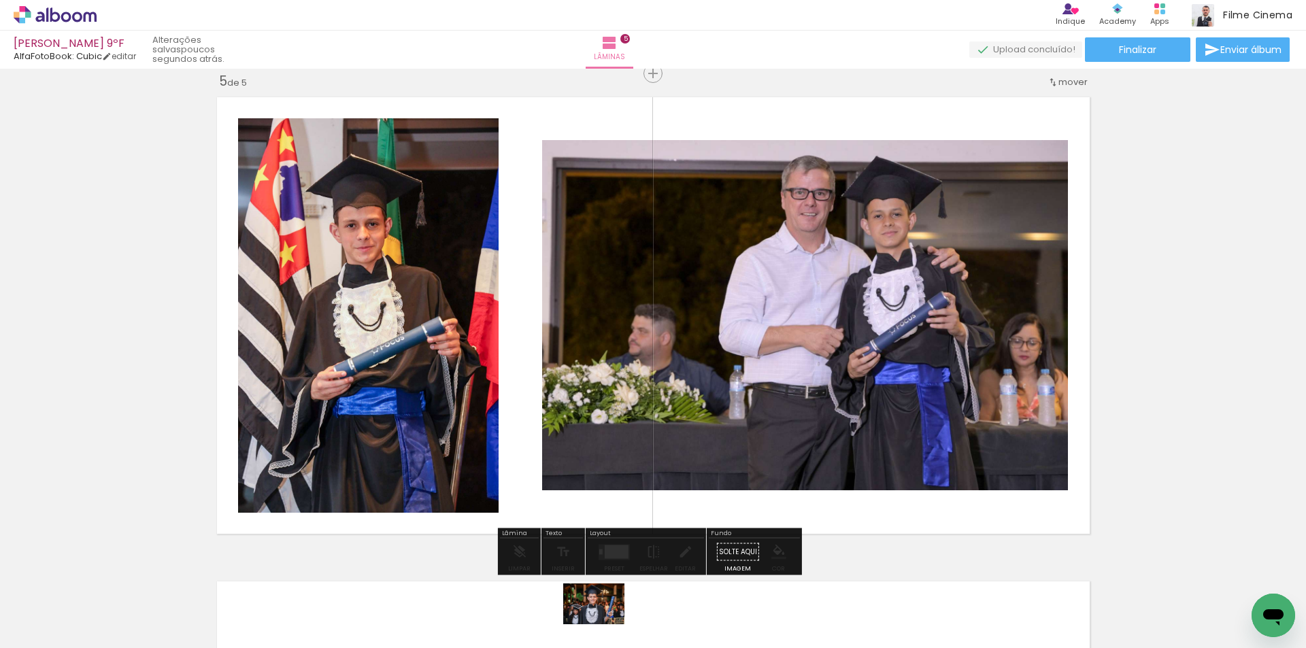
drag, startPoint x: 603, startPoint y: 612, endPoint x: 604, endPoint y: 625, distance: 12.9
click at [604, 625] on div at bounding box center [592, 602] width 67 height 45
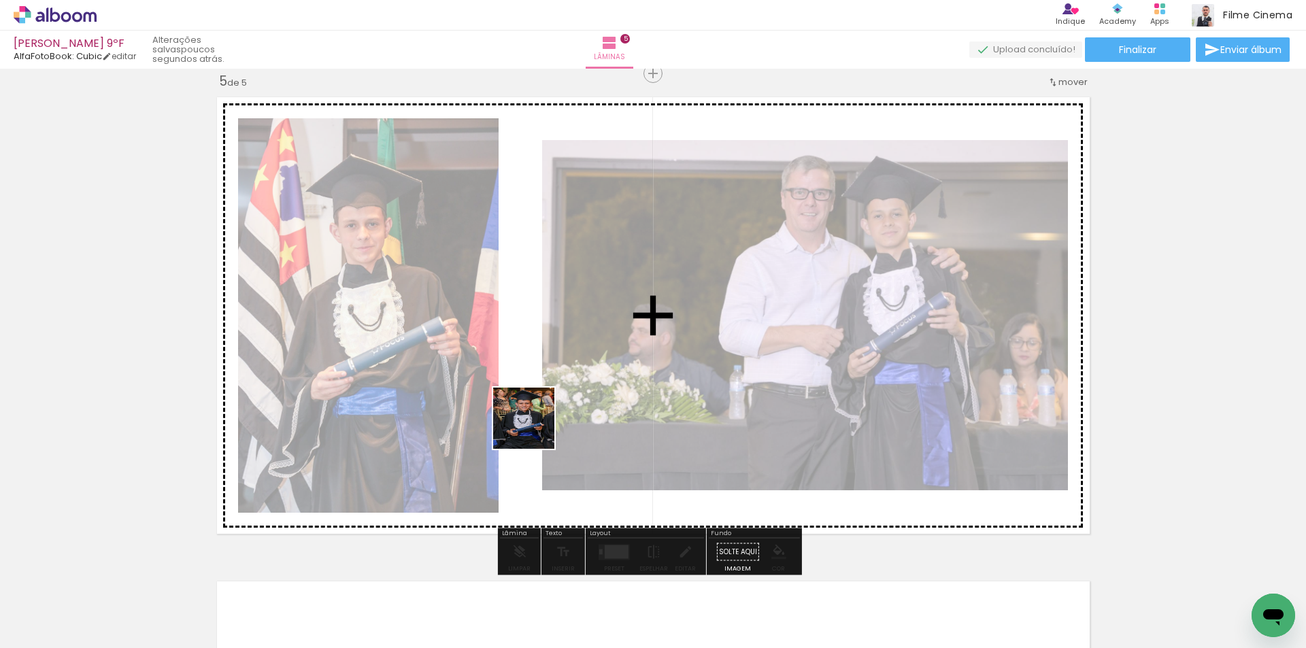
drag, startPoint x: 522, startPoint y: 594, endPoint x: 535, endPoint y: 427, distance: 167.9
click at [535, 427] on quentale-workspace at bounding box center [653, 324] width 1306 height 648
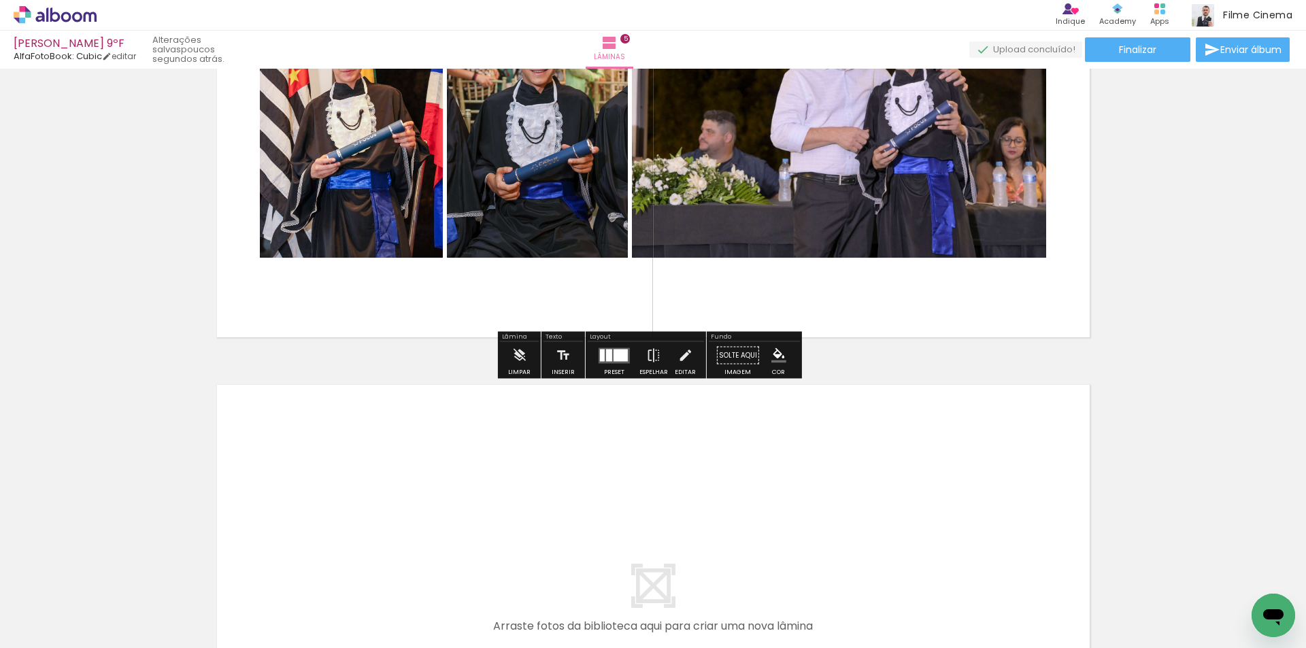
scroll to position [2159, 0]
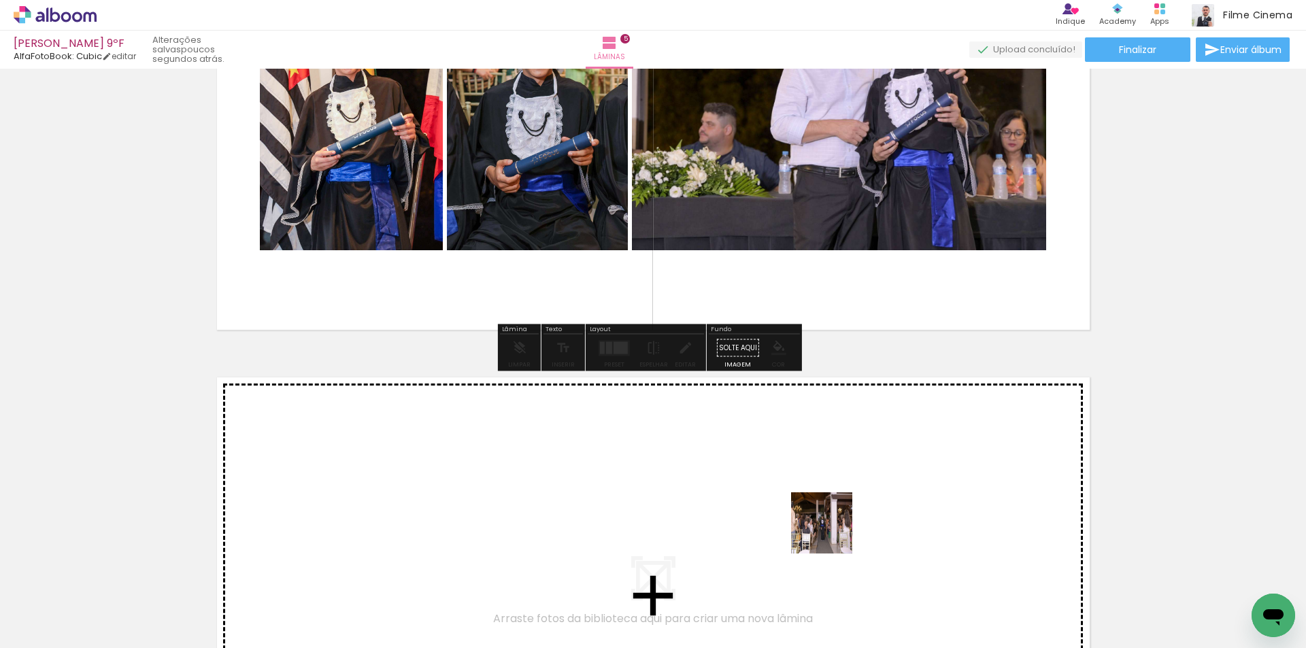
drag, startPoint x: 852, startPoint y: 602, endPoint x: 797, endPoint y: 591, distance: 56.8
click at [816, 497] on quentale-workspace at bounding box center [653, 324] width 1306 height 648
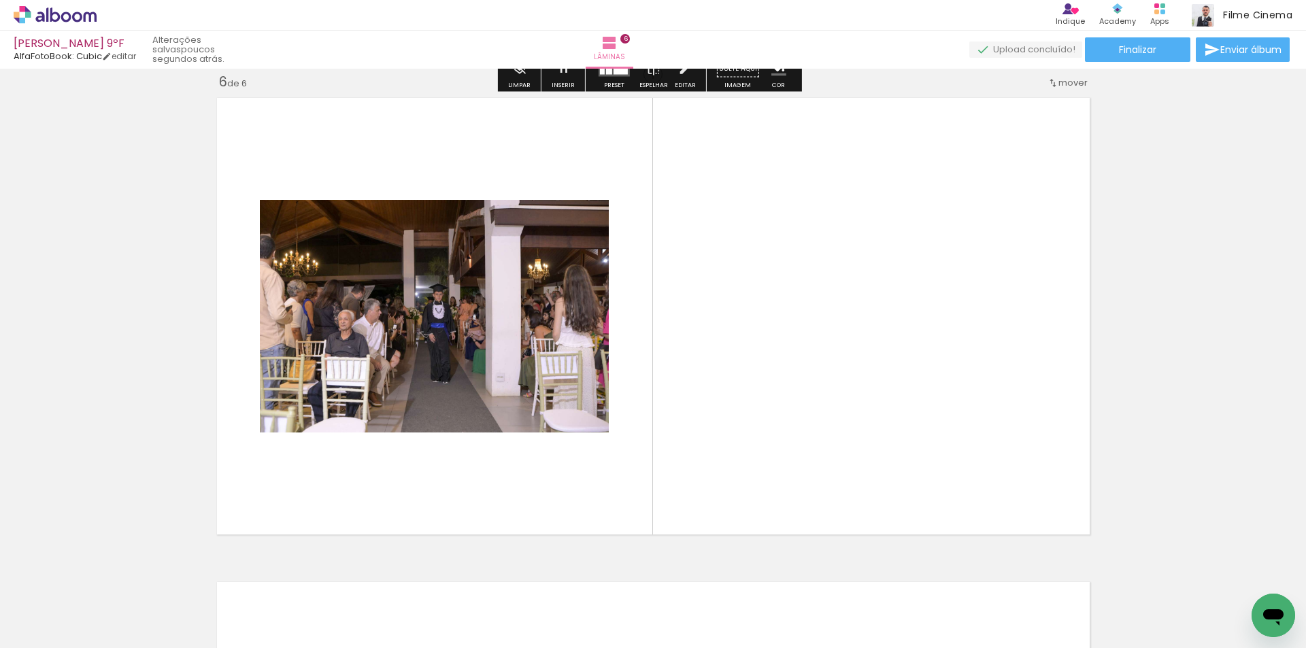
scroll to position [2440, 0]
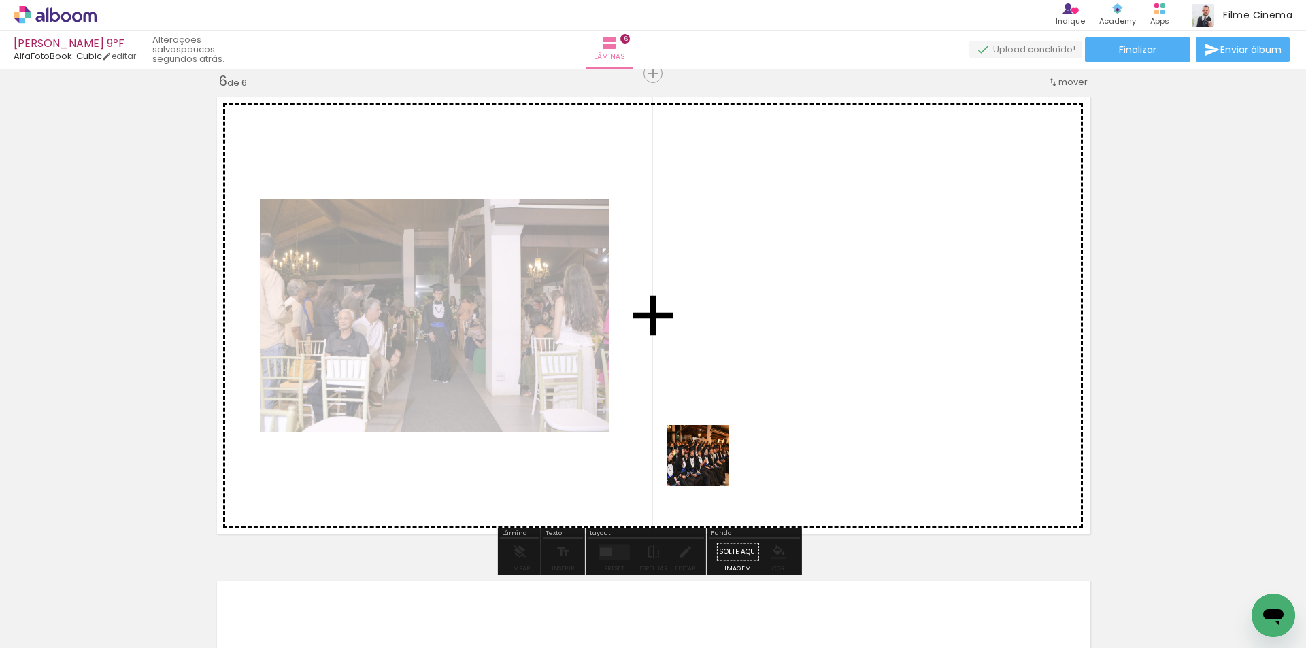
drag, startPoint x: 652, startPoint y: 603, endPoint x: 746, endPoint y: 335, distance: 284.0
click at [746, 335] on quentale-workspace at bounding box center [653, 324] width 1306 height 648
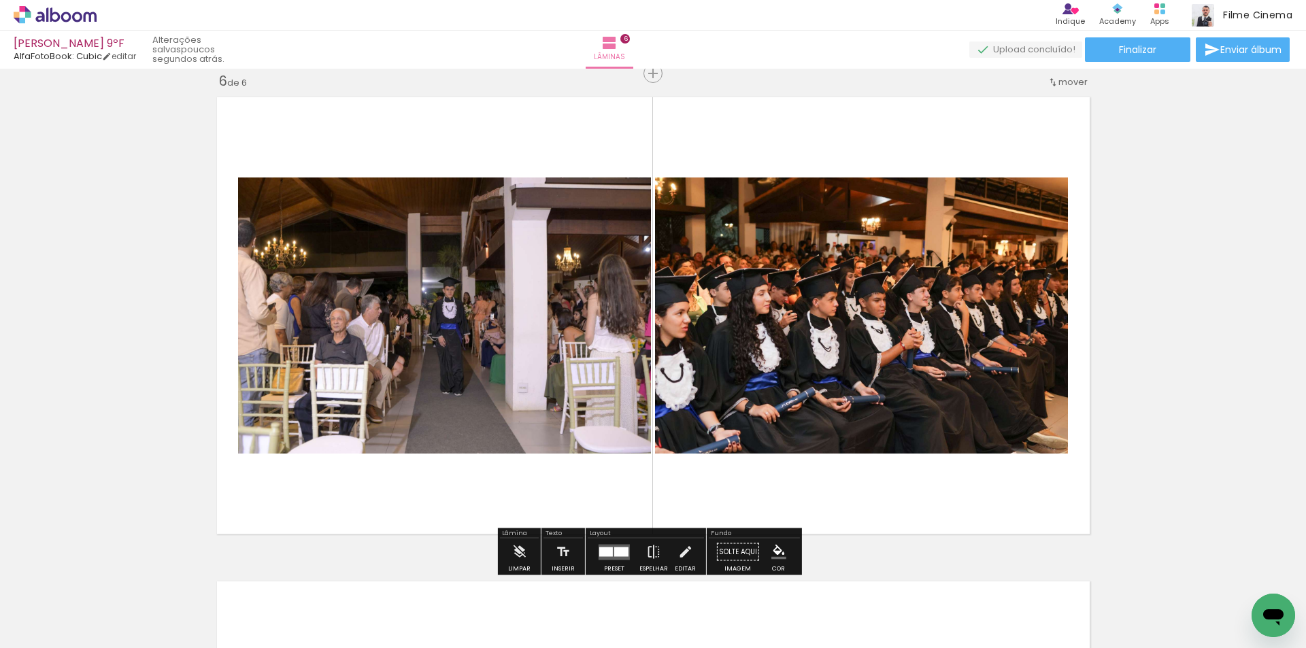
scroll to position [0, 643]
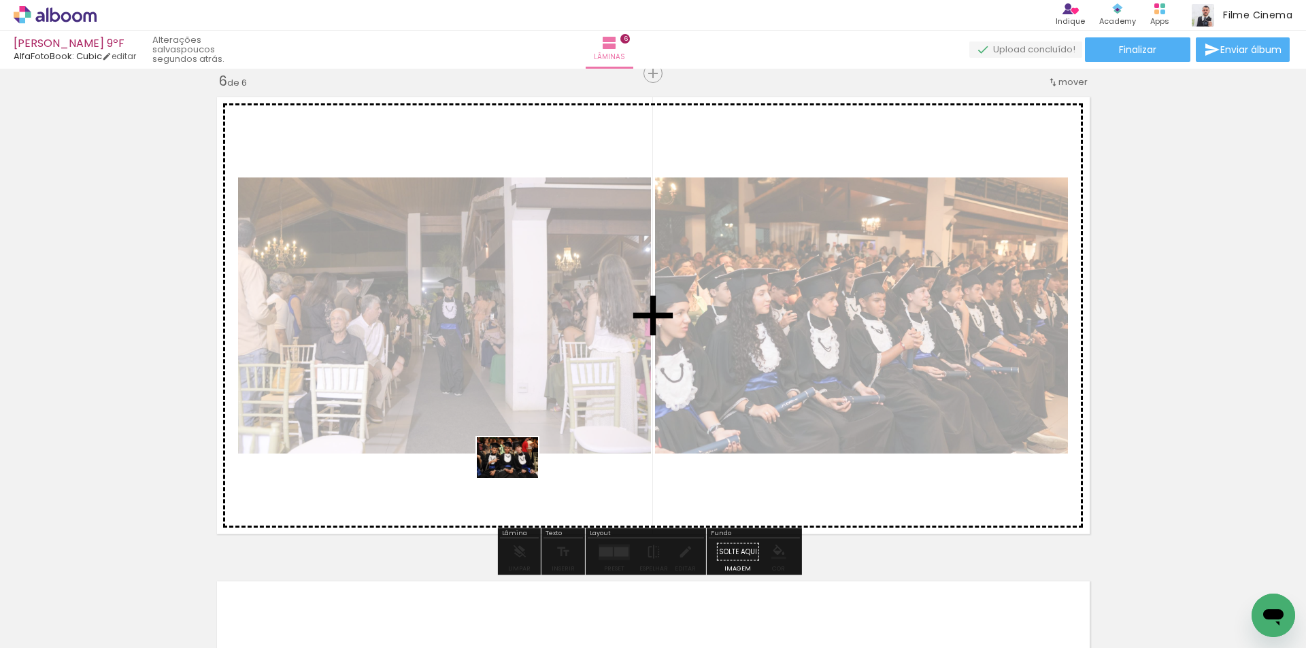
drag, startPoint x: 467, startPoint y: 604, endPoint x: 531, endPoint y: 422, distance: 192.3
click at [530, 424] on quentale-workspace at bounding box center [653, 324] width 1306 height 648
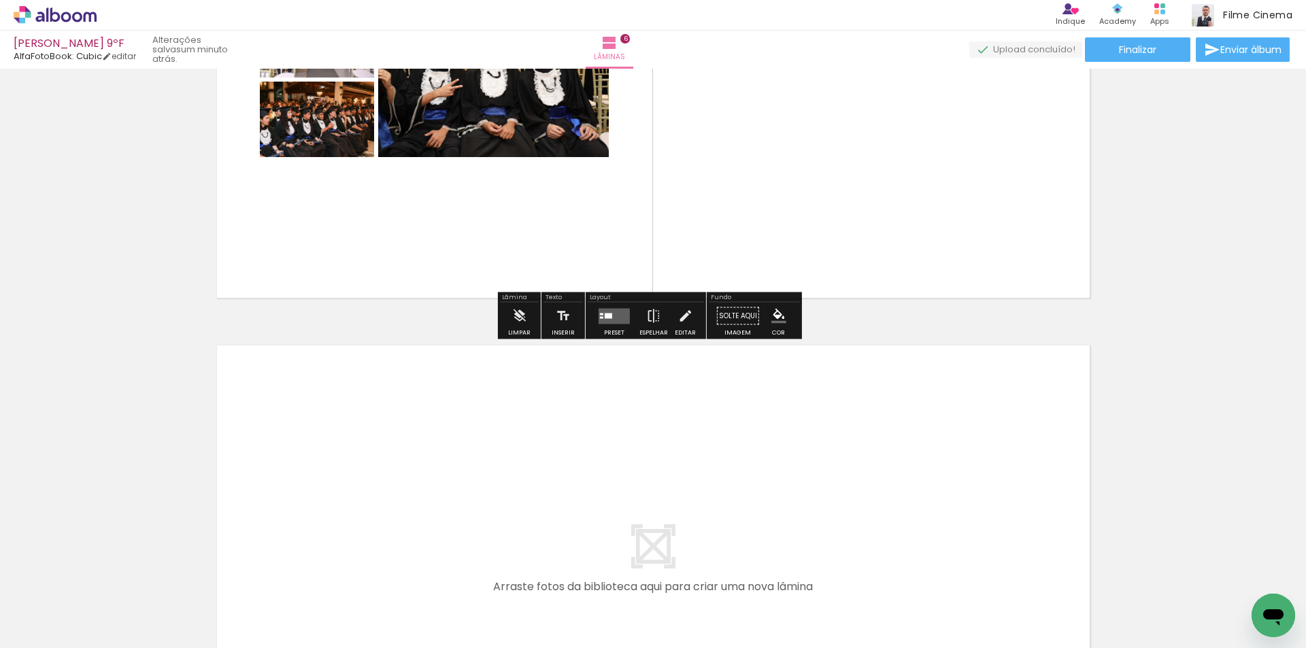
scroll to position [2712, 0]
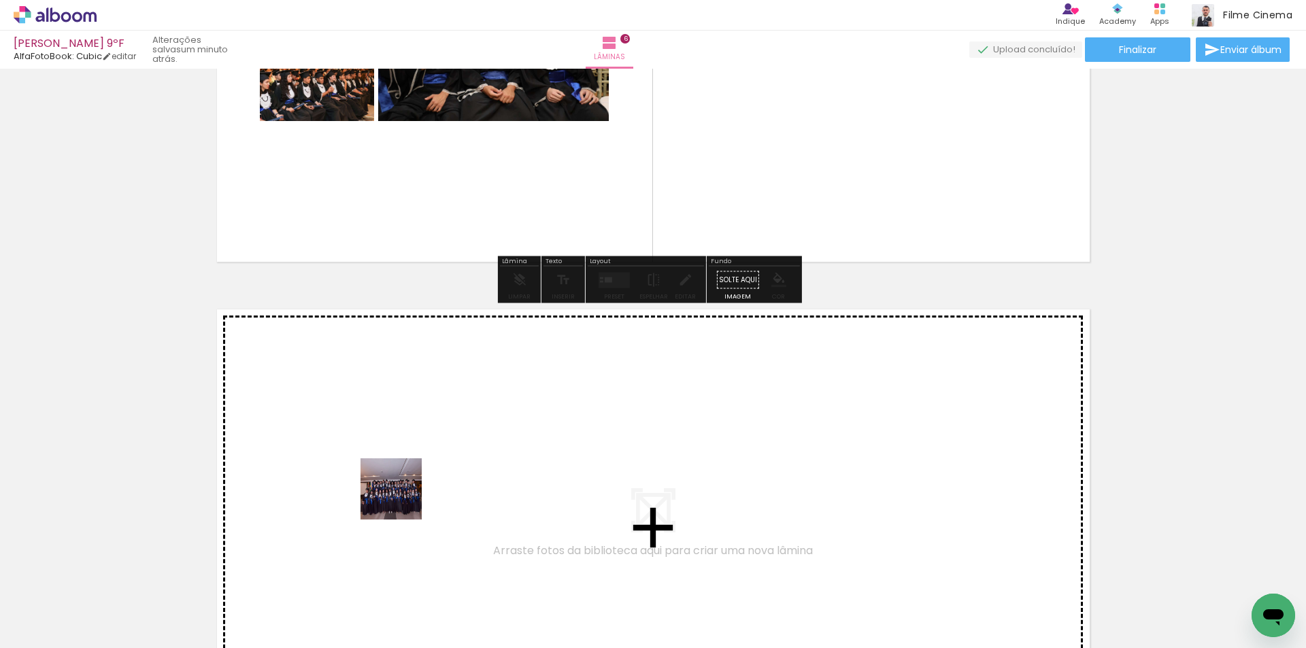
drag, startPoint x: 373, startPoint y: 609, endPoint x: 408, endPoint y: 563, distance: 57.3
click at [401, 499] on quentale-workspace at bounding box center [653, 324] width 1306 height 648
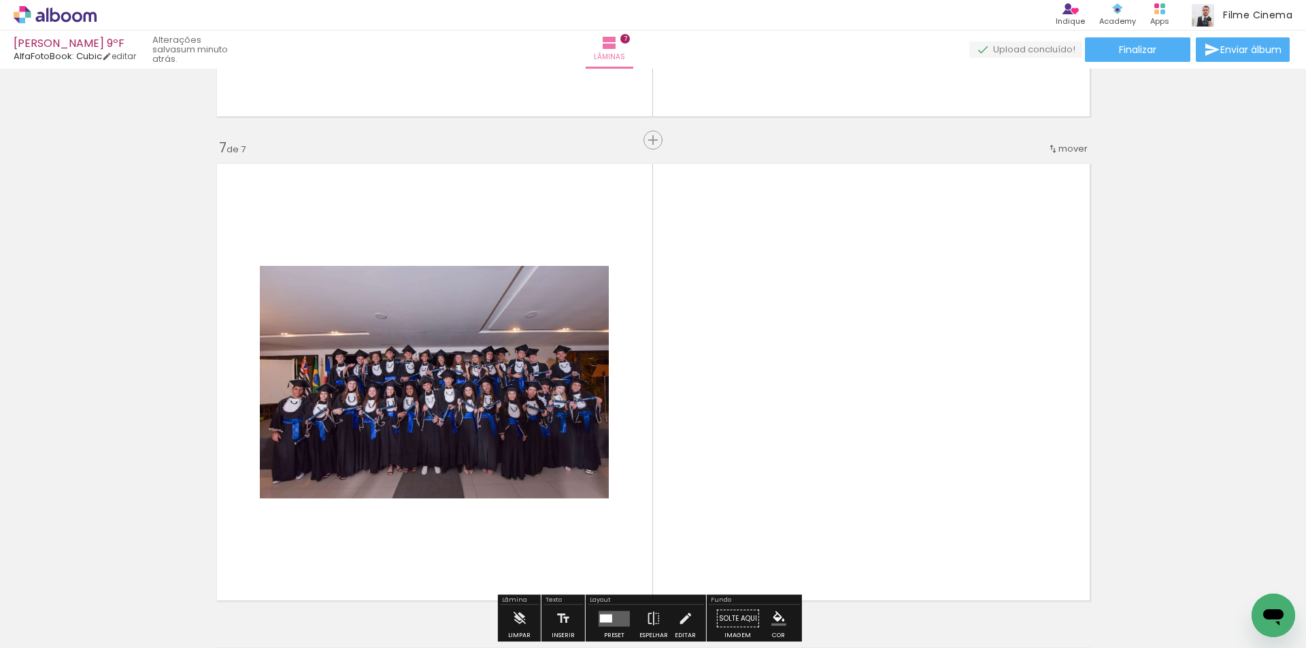
scroll to position [2924, 0]
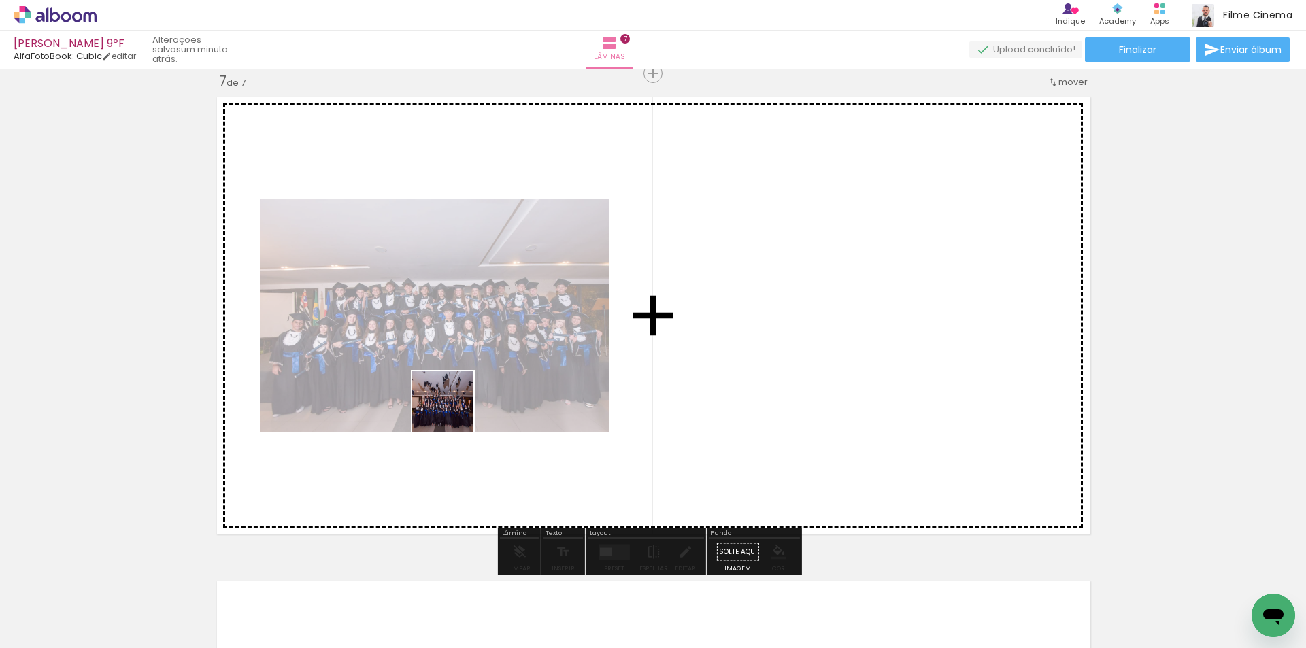
drag, startPoint x: 442, startPoint y: 597, endPoint x: 453, endPoint y: 412, distance: 185.4
click at [453, 412] on quentale-workspace at bounding box center [653, 324] width 1306 height 648
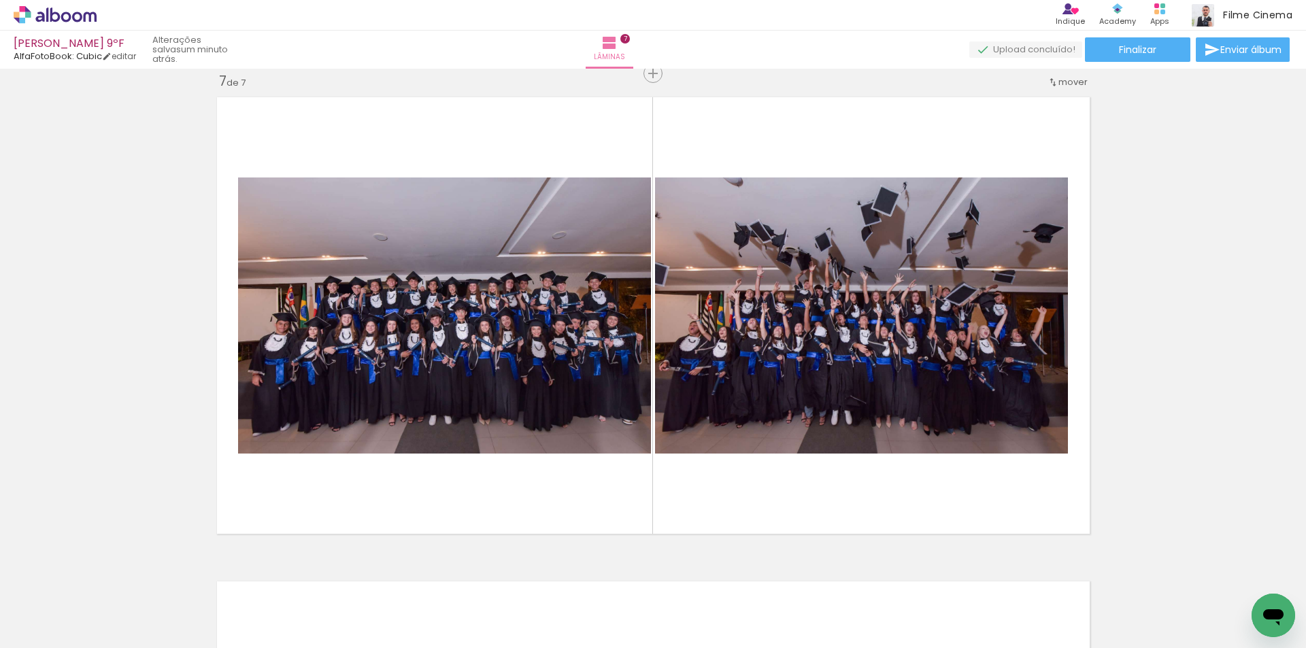
scroll to position [0, 633]
drag, startPoint x: 718, startPoint y: 608, endPoint x: 695, endPoint y: 435, distance: 175.0
click at [716, 514] on quentale-workspace at bounding box center [653, 324] width 1306 height 648
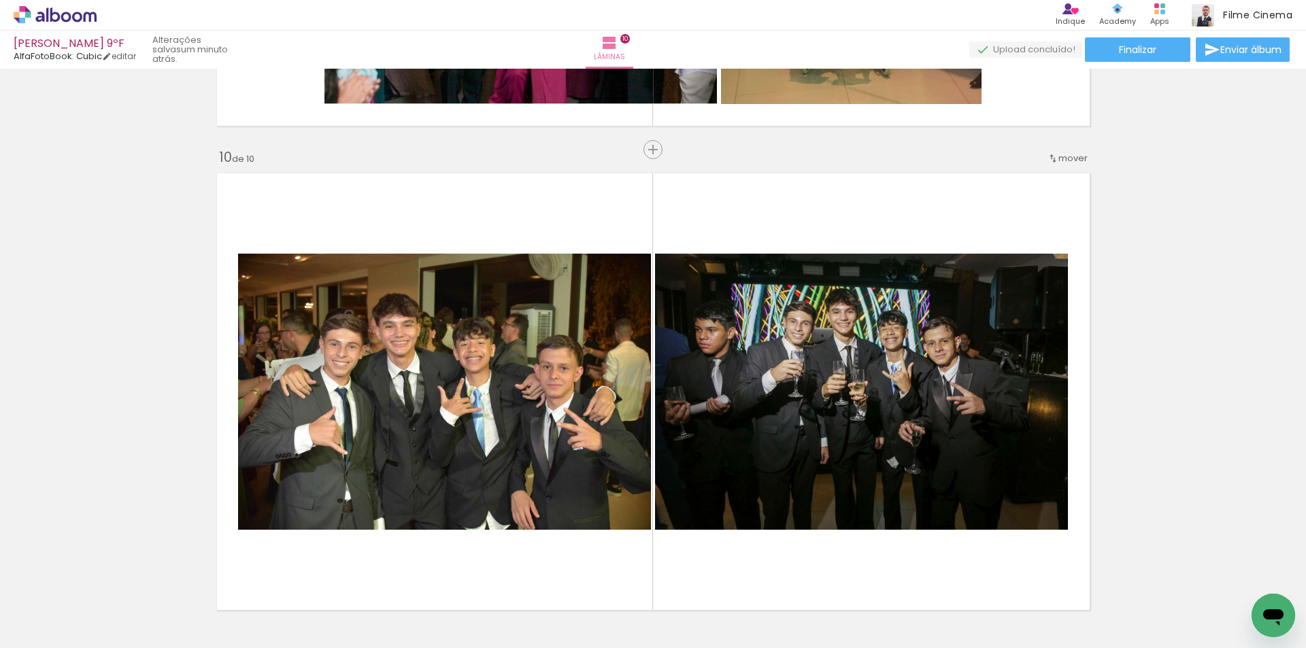
scroll to position [0, 1552]
